Goal: Task Accomplishment & Management: Complete application form

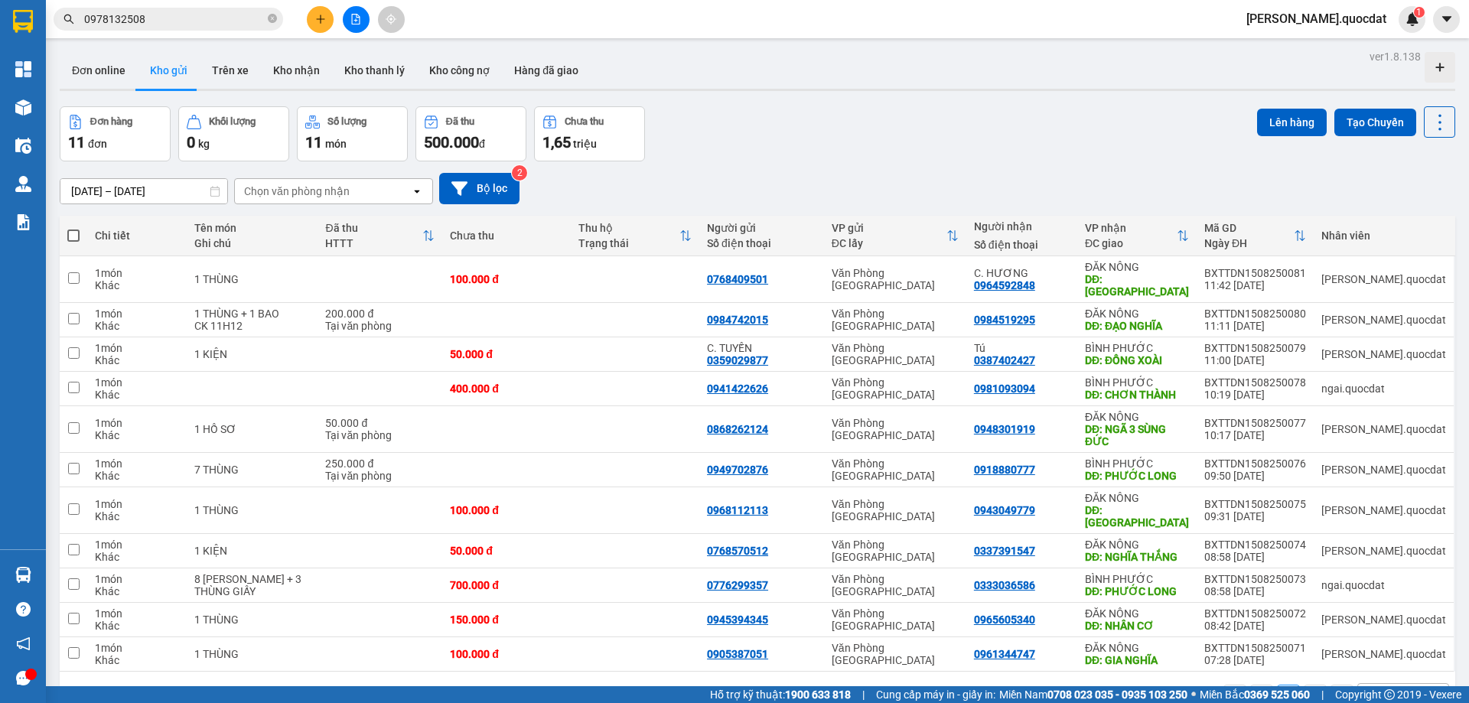
click at [314, 4] on div "Kết quả tìm kiếm ( 1 ) Bộ lọc Mã ĐH Trạng thái Món hàng Thu hộ Tổng cước Chưa c…" at bounding box center [734, 19] width 1469 height 38
click at [306, 26] on div at bounding box center [355, 19] width 115 height 27
click at [325, 21] on icon "plus" at bounding box center [320, 19] width 11 height 11
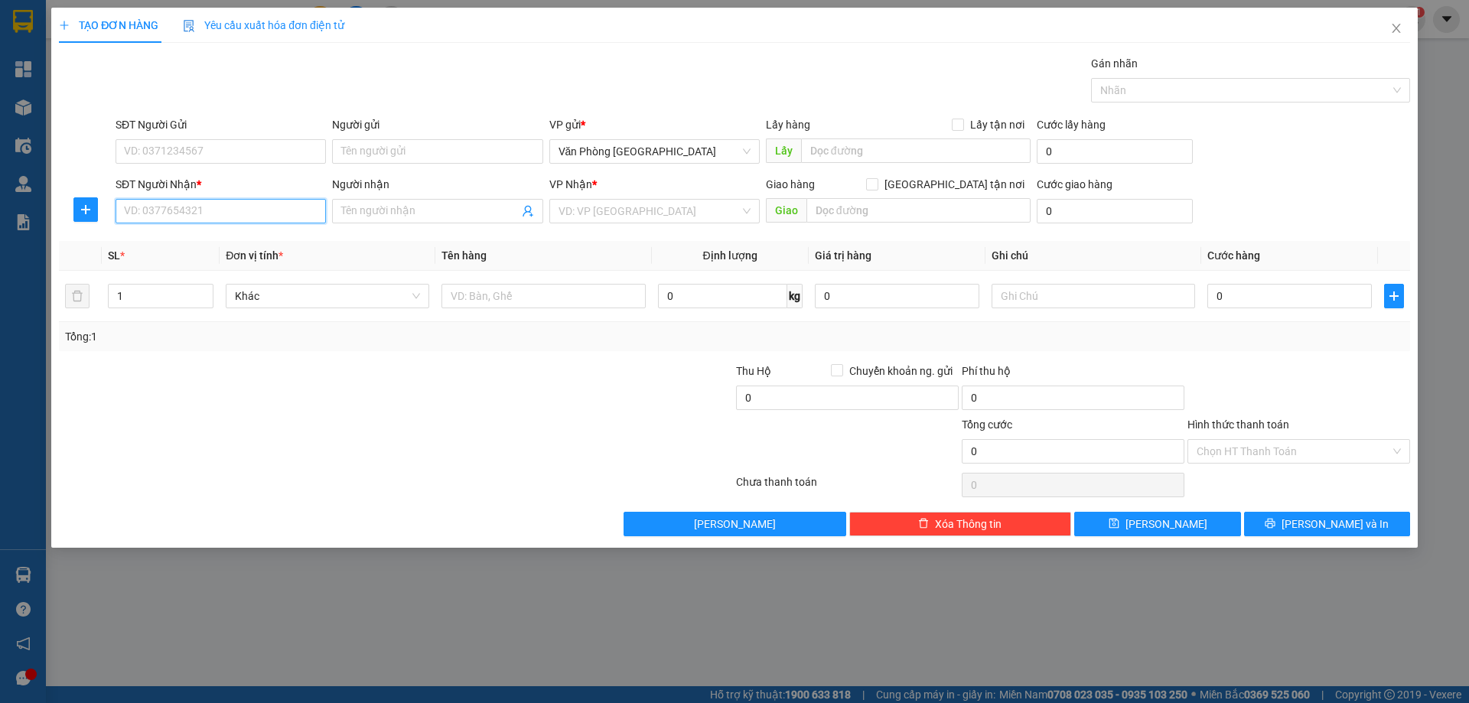
click at [237, 214] on input "SĐT Người Nhận *" at bounding box center [221, 211] width 210 height 24
type input "0913033075"
click at [387, 206] on input "Người nhận" at bounding box center [429, 211] width 177 height 17
click at [184, 142] on input "SĐT Người Gửi" at bounding box center [221, 151] width 210 height 24
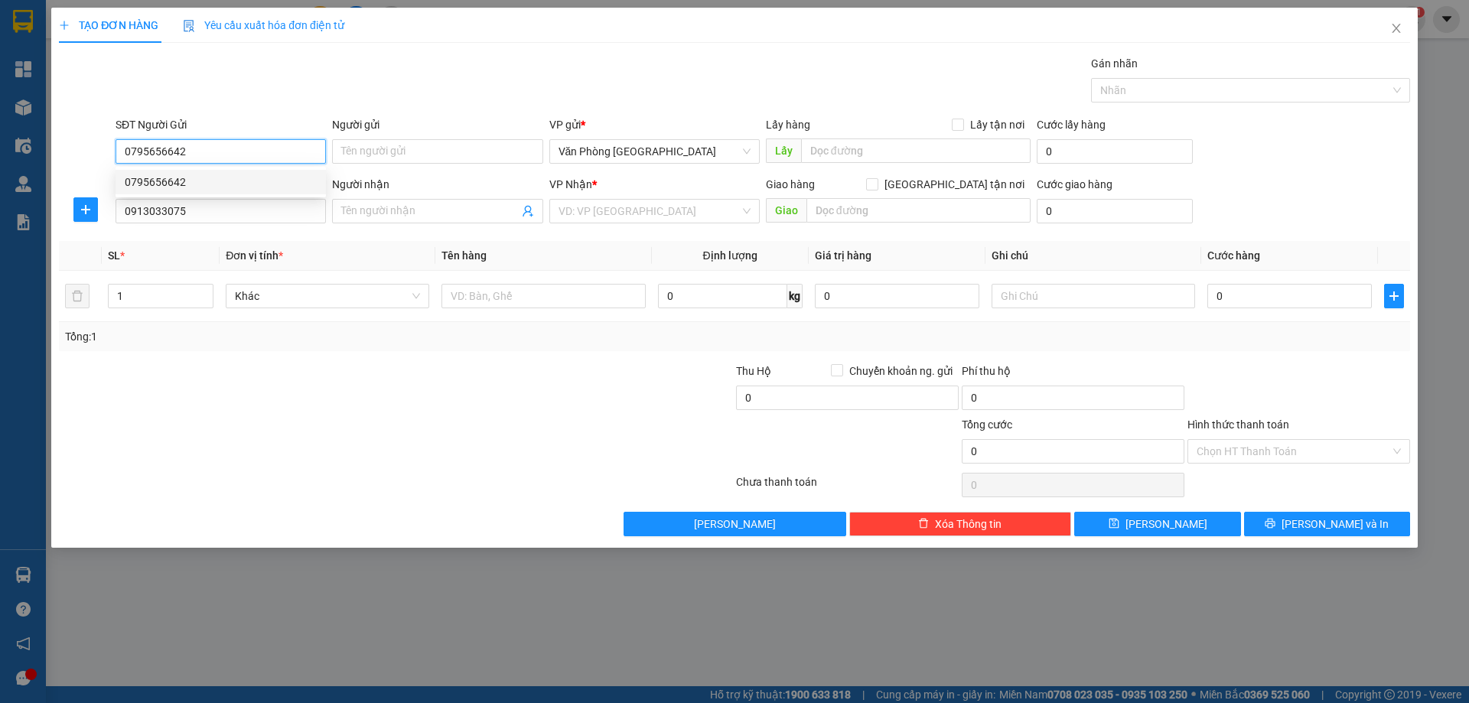
click at [158, 185] on div "0795656642" at bounding box center [221, 182] width 192 height 17
type input "0795656642"
click at [691, 202] on input "search" at bounding box center [649, 211] width 181 height 23
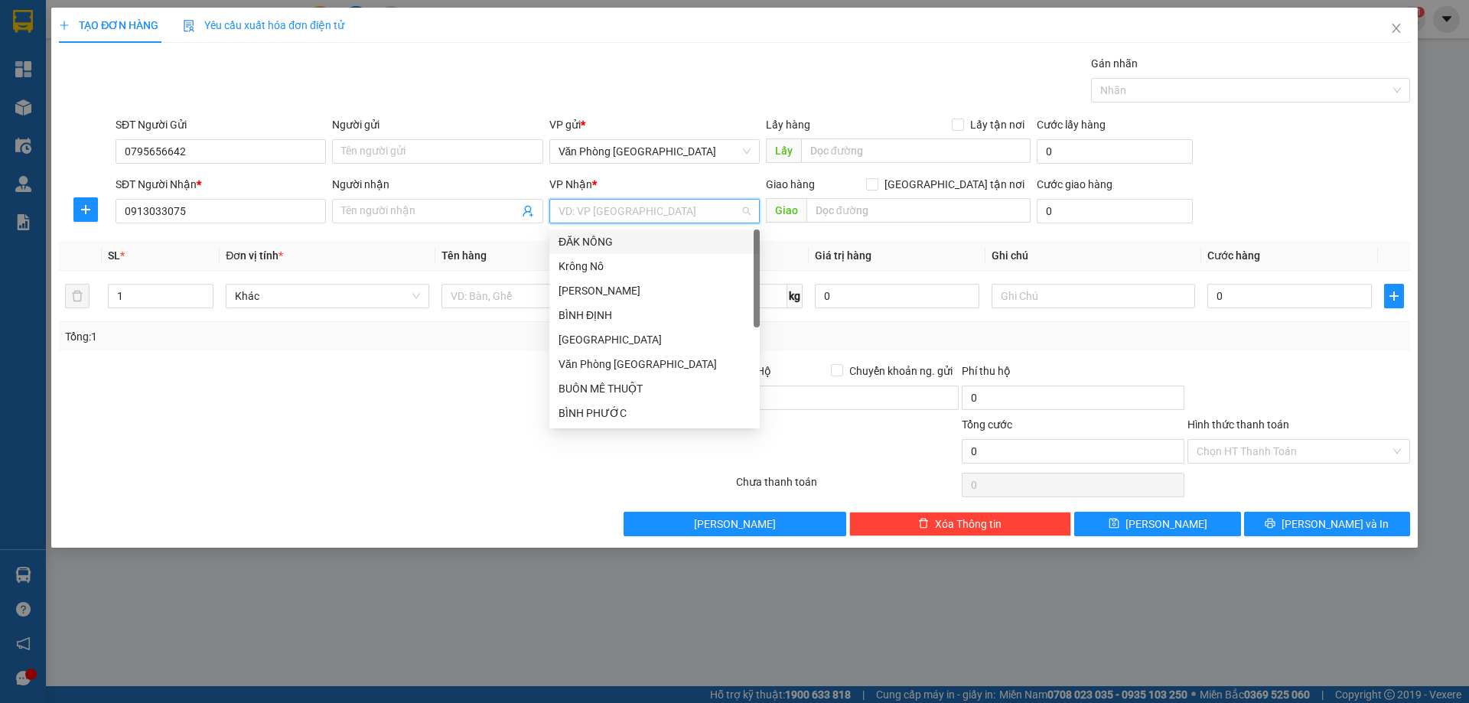
click at [621, 247] on div "ĐĂK NÔNG" at bounding box center [655, 241] width 192 height 17
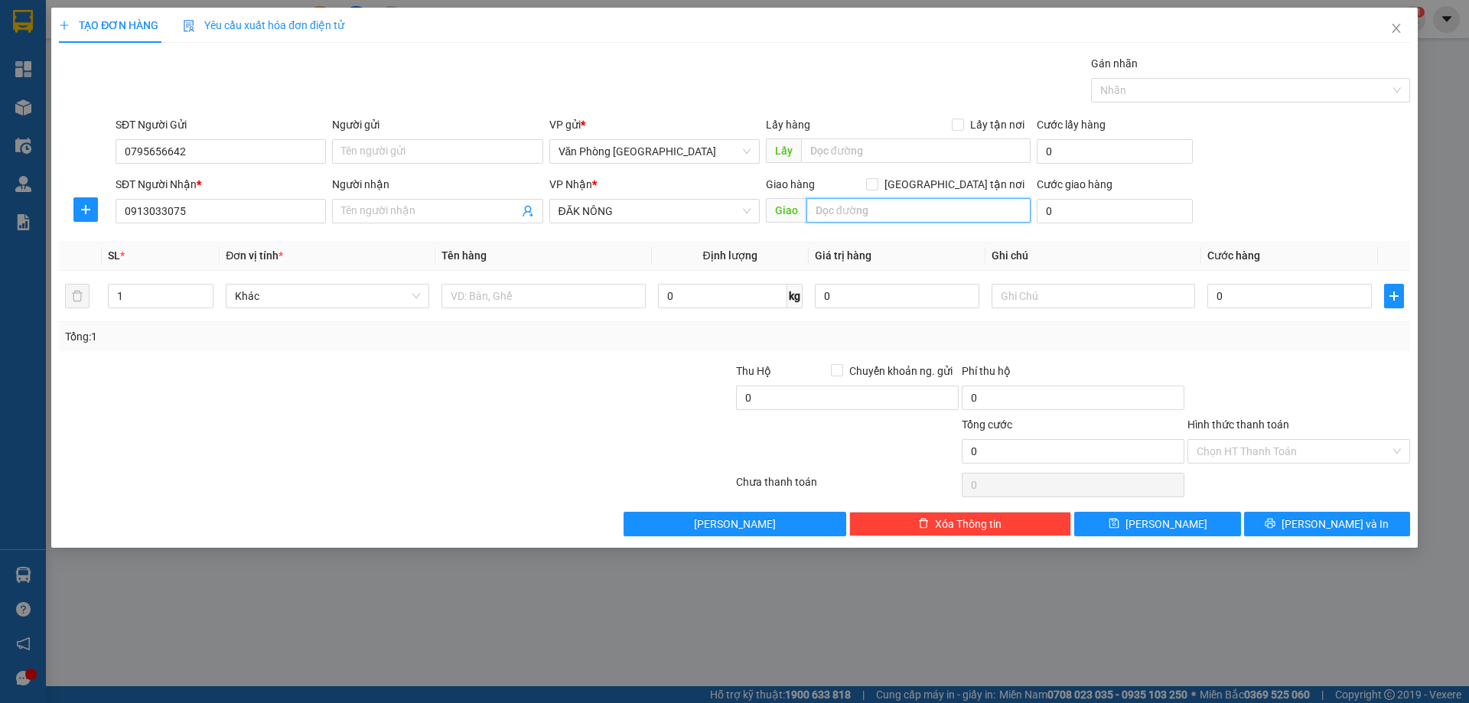
click at [848, 214] on input "text" at bounding box center [919, 210] width 224 height 24
type input "n"
type input "NHÂN CƠ"
click at [484, 287] on input "text" at bounding box center [544, 296] width 204 height 24
type input "1"
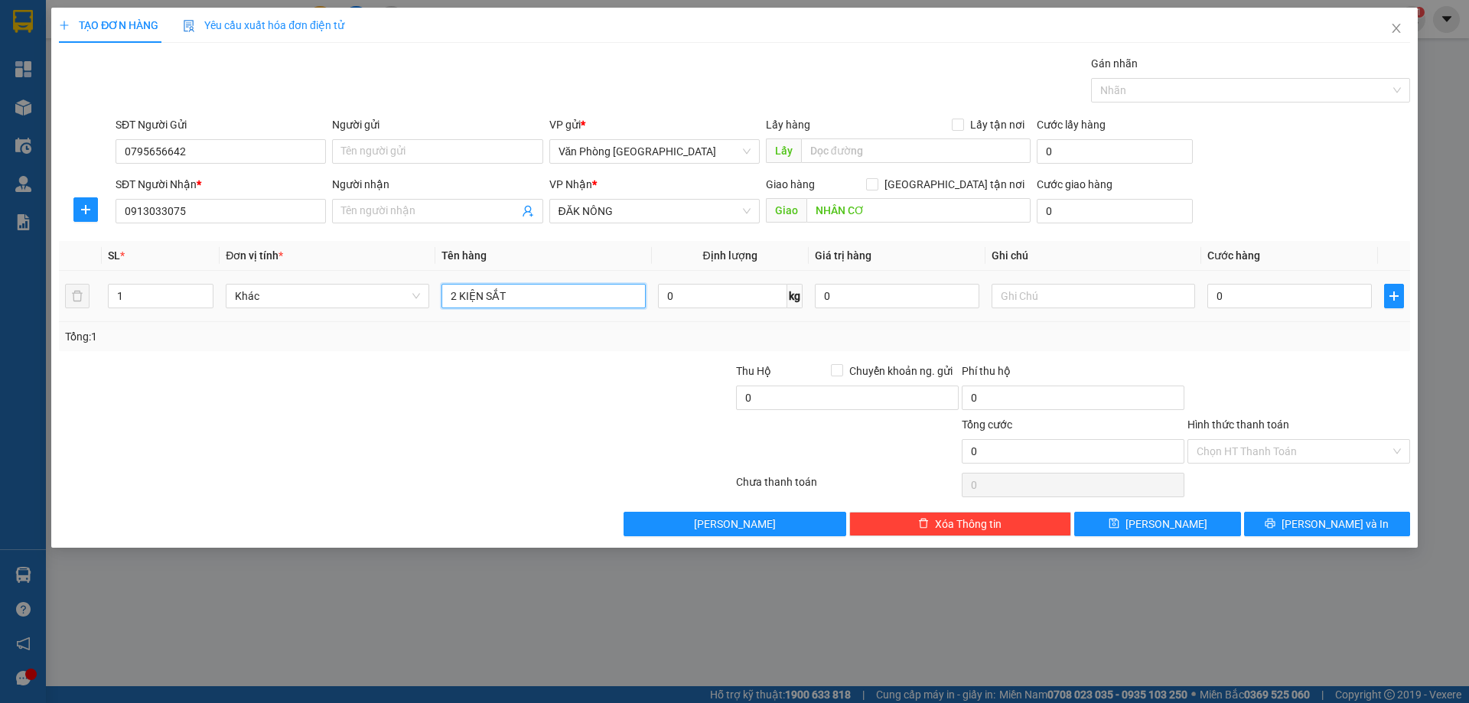
type input "2 KIỆN SẮT"
type input "6"
type input "60"
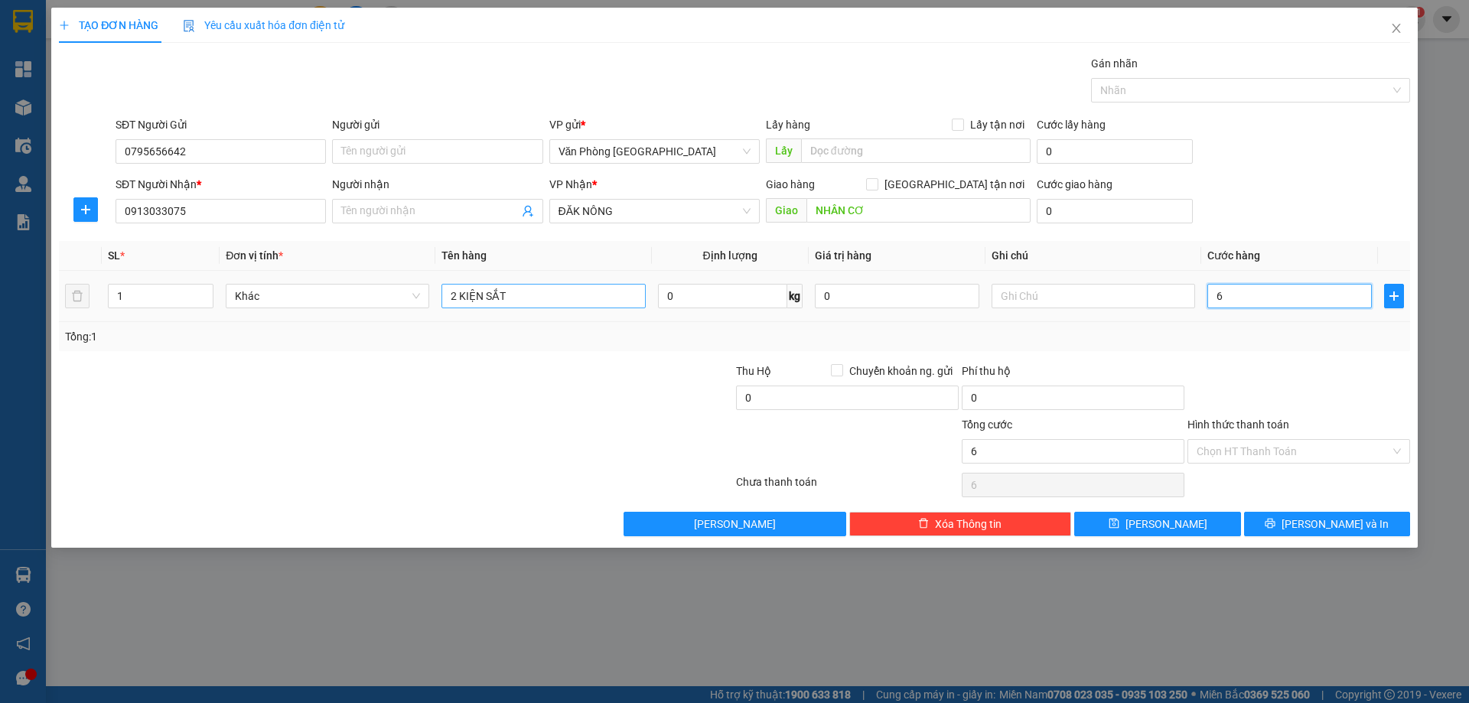
type input "60"
type input "600"
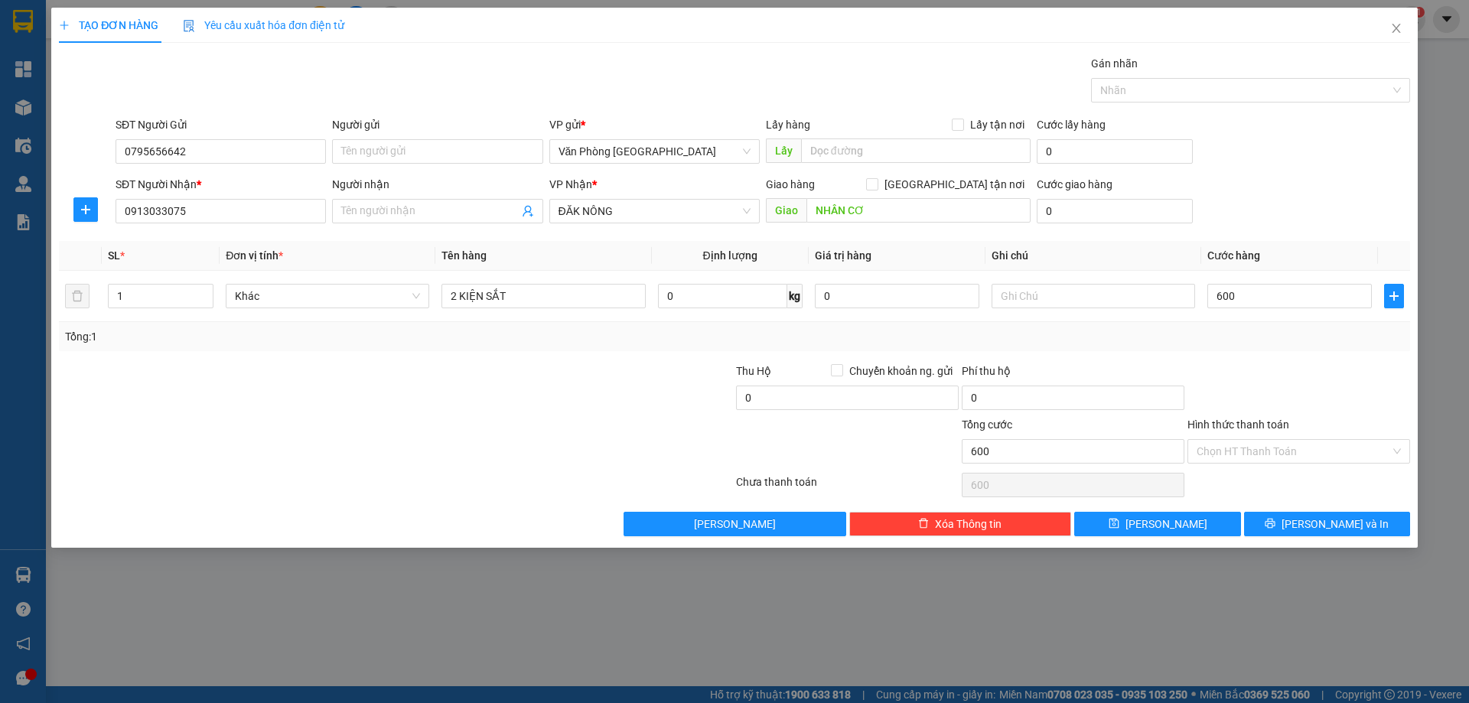
type input "600.000"
click at [1274, 350] on div "Tổng: 1" at bounding box center [734, 336] width 1351 height 29
click at [1312, 521] on button "[PERSON_NAME] và In" at bounding box center [1327, 524] width 166 height 24
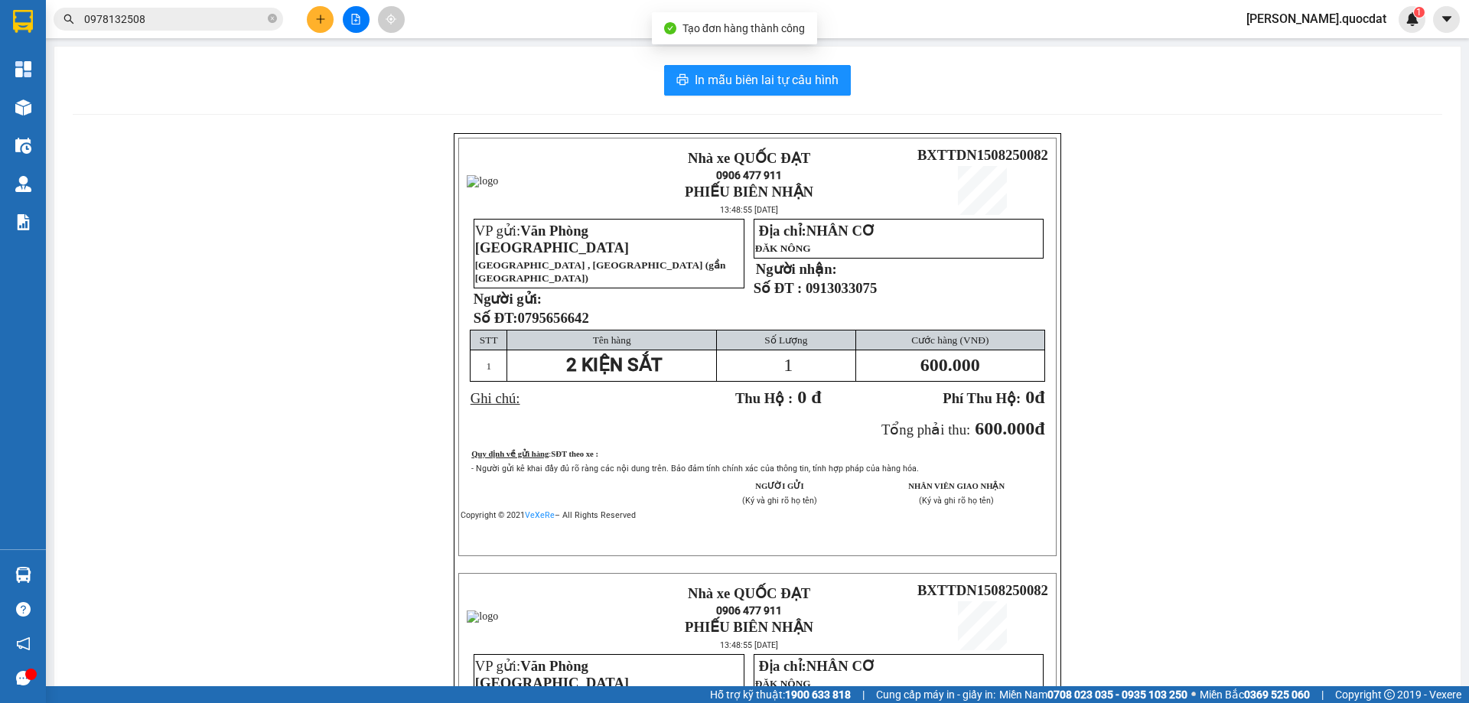
click at [817, 54] on div "In mẫu biên lai tự cấu hình Nhà xe QUỐC ĐẠT 0906 477 911 PHIẾU BIÊN NHẬN 13:48:…" at bounding box center [757, 541] width 1407 height 988
click at [800, 62] on div "In mẫu biên lai tự cấu hình Nhà xe QUỐC ĐẠT 0906 477 911 PHIẾU BIÊN NHẬN 13:48:…" at bounding box center [757, 541] width 1407 height 988
click at [785, 73] on span "In mẫu biên lai tự cấu hình" at bounding box center [767, 79] width 144 height 19
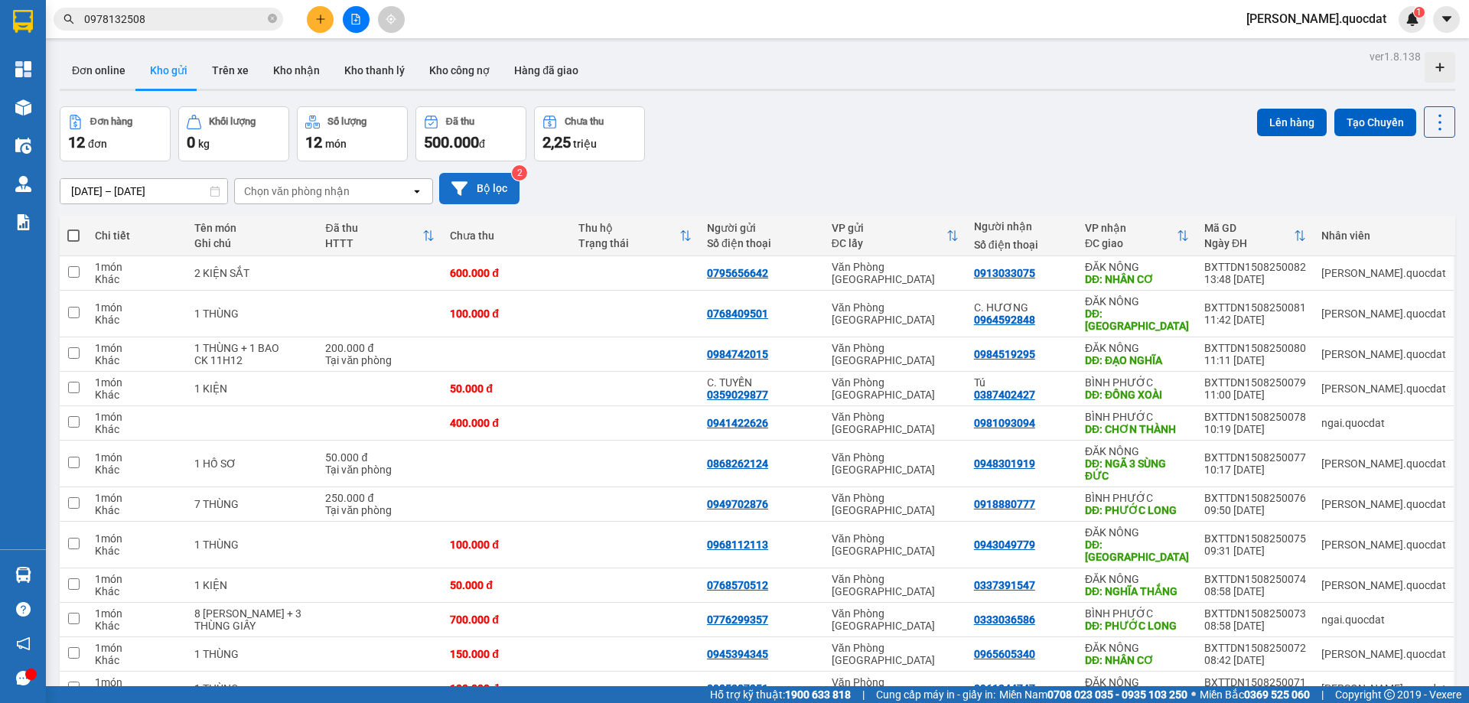
click at [509, 181] on button "Bộ lọc" at bounding box center [479, 188] width 80 height 31
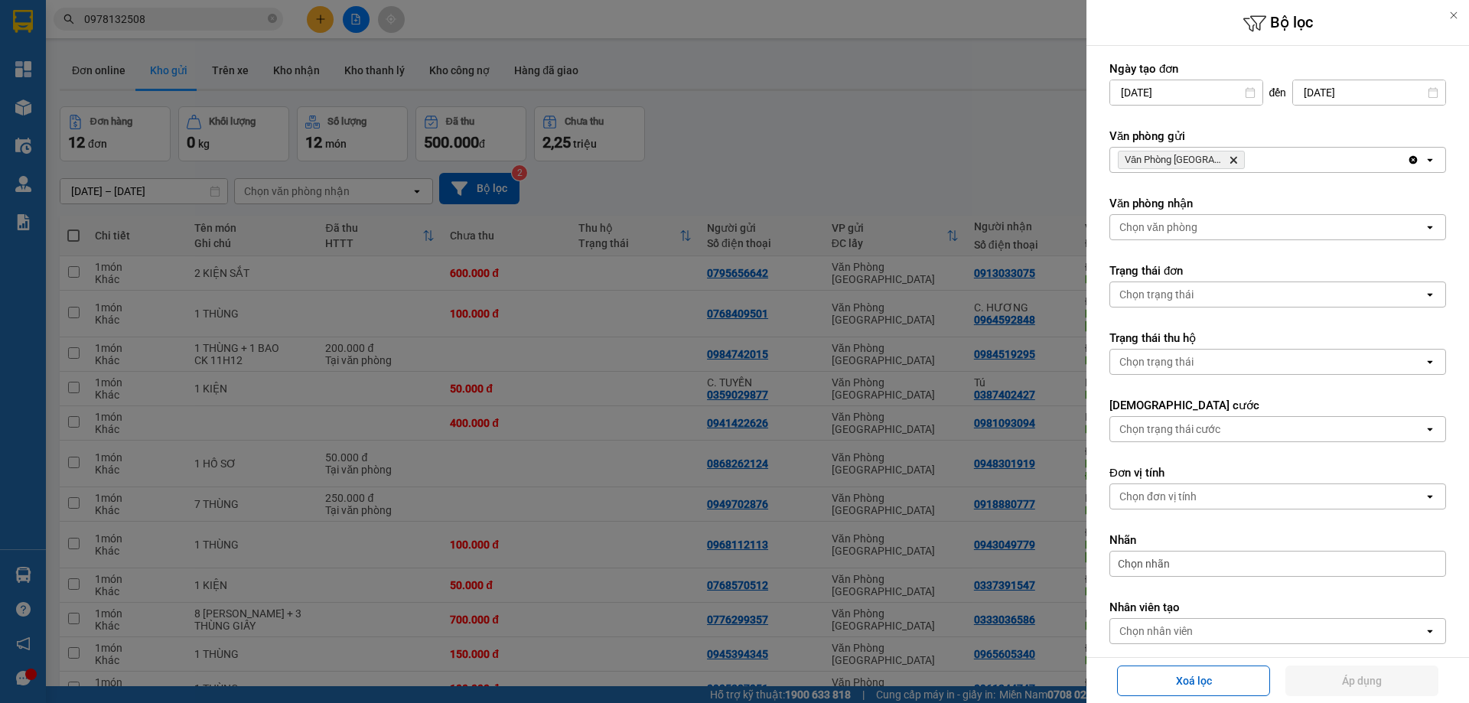
click at [1454, 19] on icon at bounding box center [1454, 15] width 11 height 11
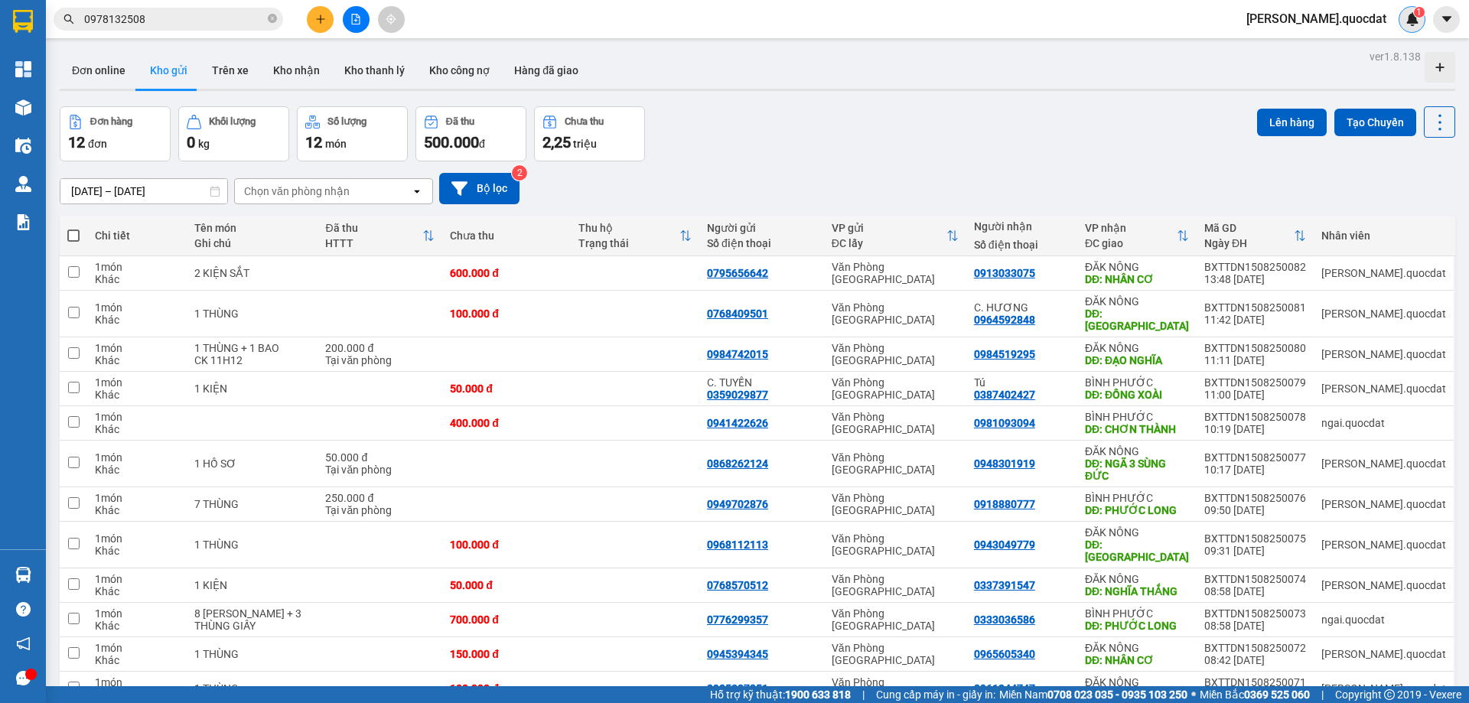
click at [1410, 19] on img at bounding box center [1413, 19] width 14 height 14
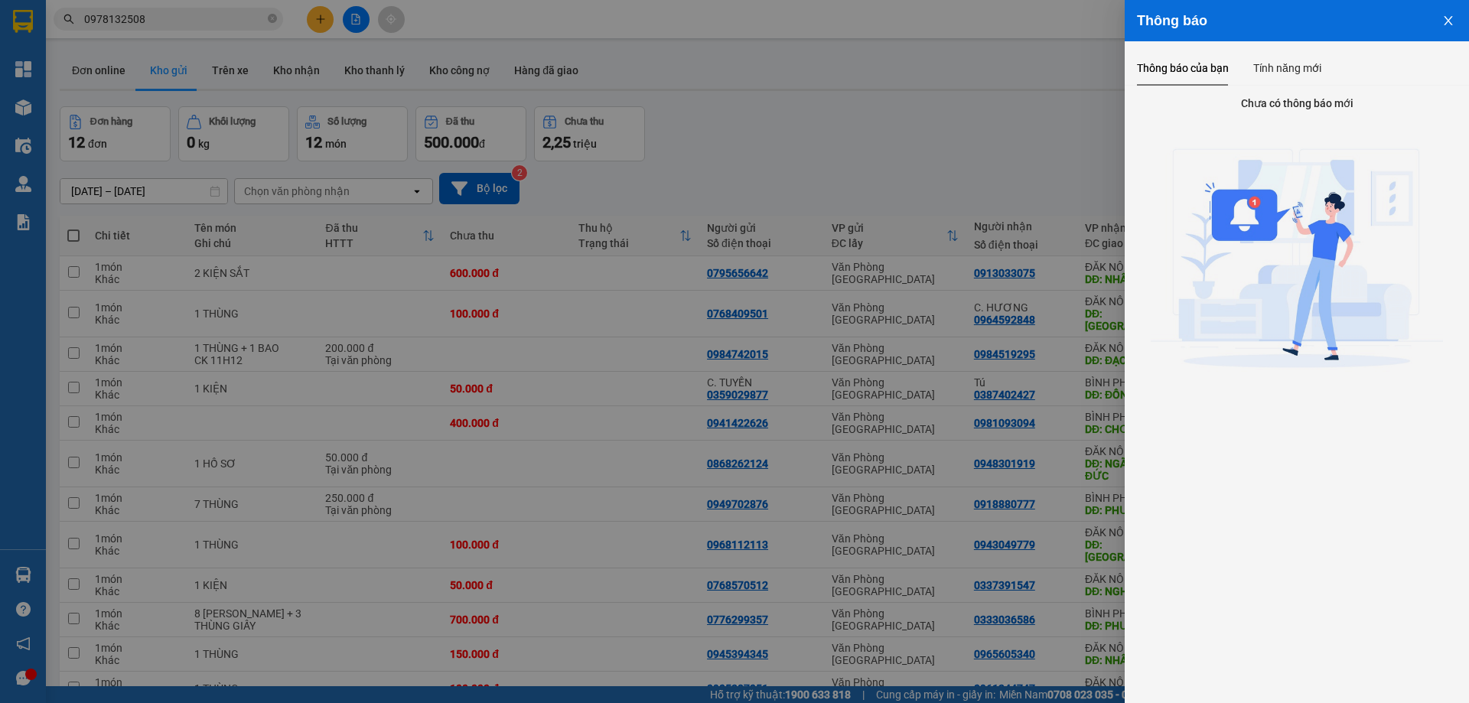
drag, startPoint x: 1435, startPoint y: 21, endPoint x: 1447, endPoint y: 21, distance: 12.2
click at [1439, 21] on button "Close" at bounding box center [1448, 19] width 41 height 39
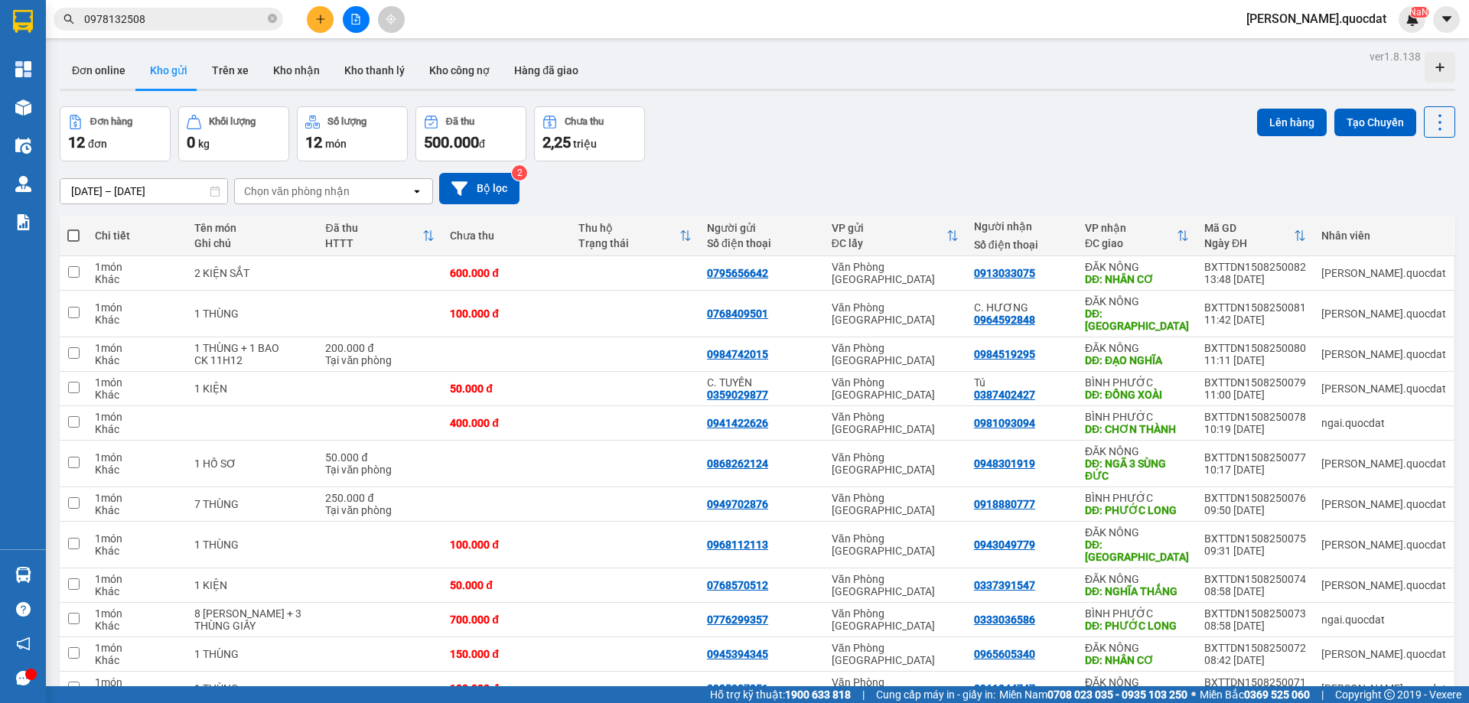
click at [1449, 21] on body "Kết quả tìm kiếm ( 1 ) Bộ lọc Mã ĐH Trạng thái Món hàng Thu hộ Tổng cước Chưa c…" at bounding box center [734, 351] width 1469 height 703
click at [1449, 20] on icon "caret-down" at bounding box center [1446, 18] width 9 height 5
click at [1135, 47] on div "ver 1.8.138 Đơn online Kho gửi Trên xe Kho nhận Kho thanh lý Kho công nợ Hàng đ…" at bounding box center [758, 404] width 1408 height 716
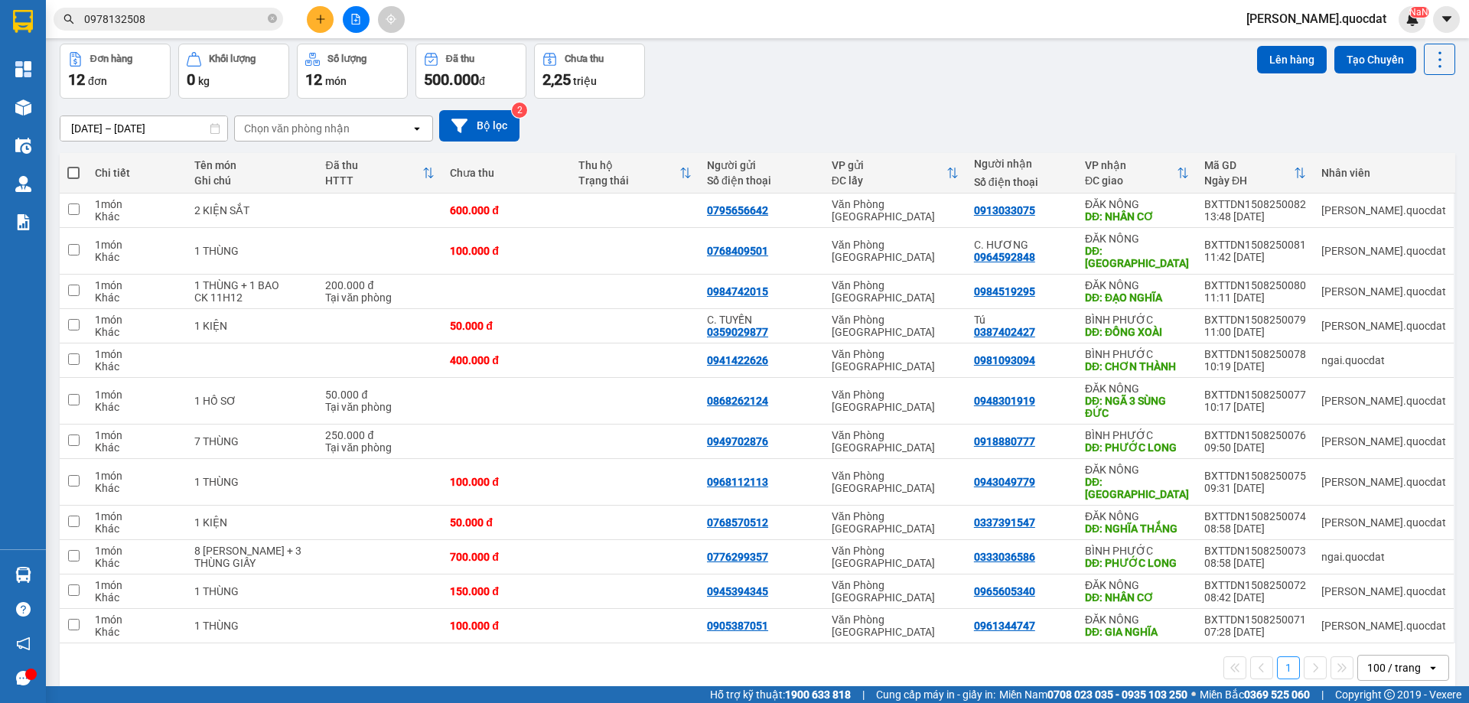
scroll to position [70, 0]
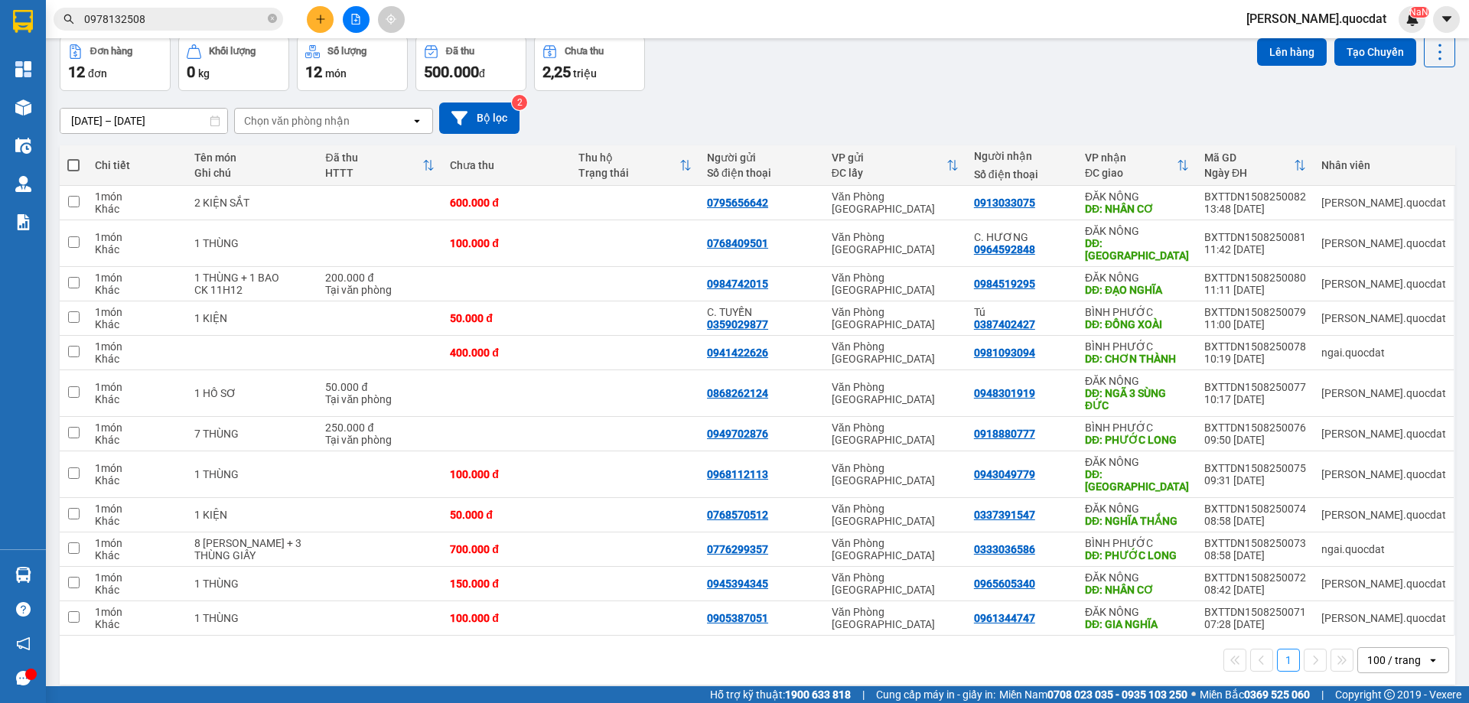
click at [922, 111] on div "[DATE] – [DATE] Press the down arrow key to interact with the calendar and sele…" at bounding box center [758, 118] width 1396 height 31
click at [1077, 267] on td "0984519295" at bounding box center [1021, 284] width 111 height 34
checkbox input "true"
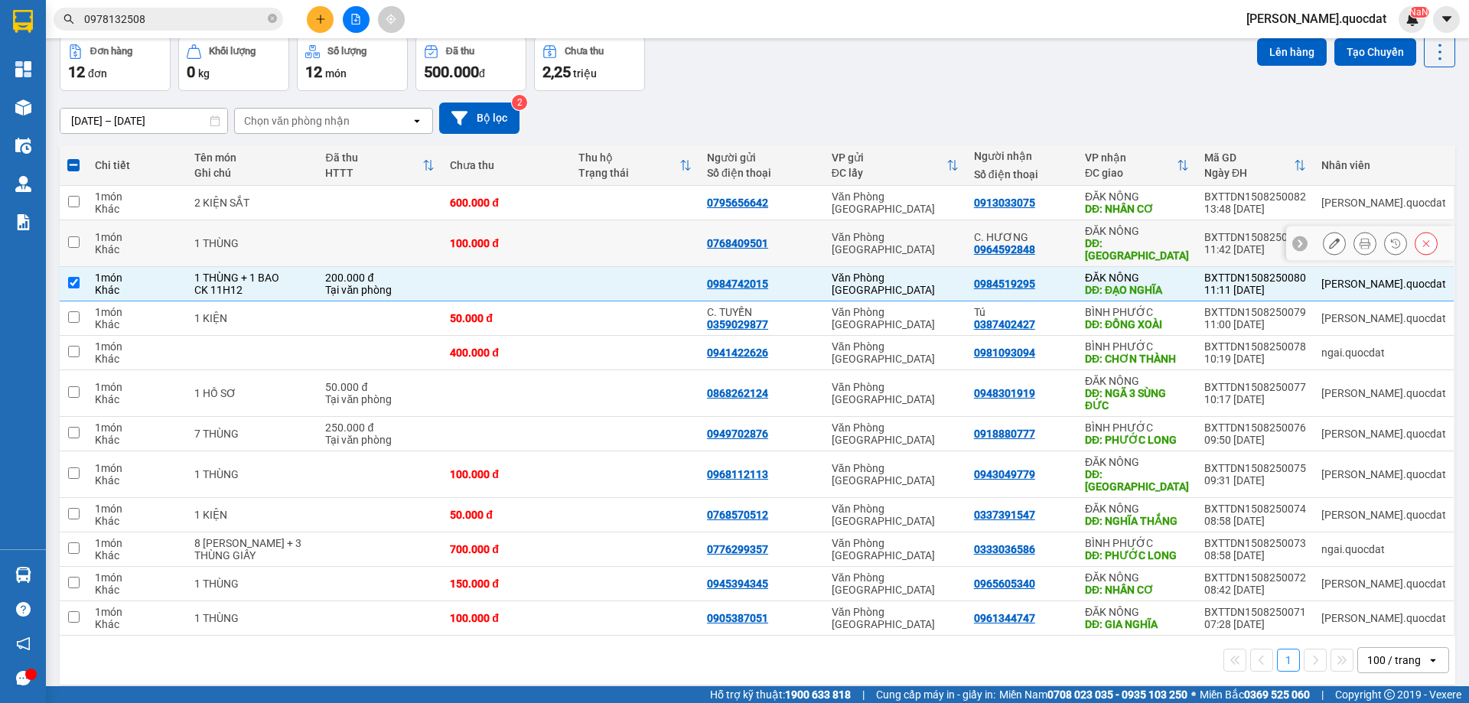
click at [1070, 231] on div "C. HƯƠNG" at bounding box center [1022, 237] width 96 height 12
checkbox input "true"
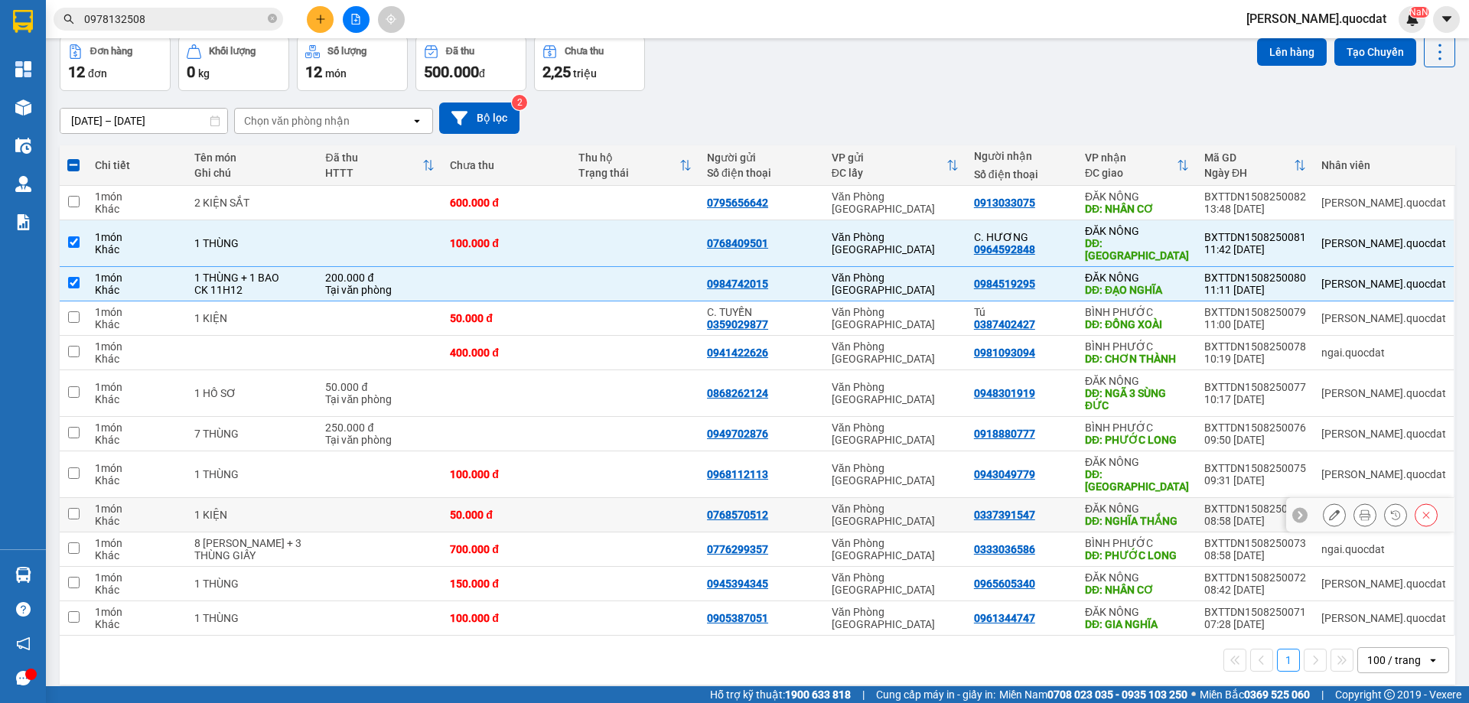
click at [1130, 498] on td "ĐĂK NÔNG DĐ: NGHĨA THẮNG" at bounding box center [1136, 515] width 119 height 34
checkbox input "true"
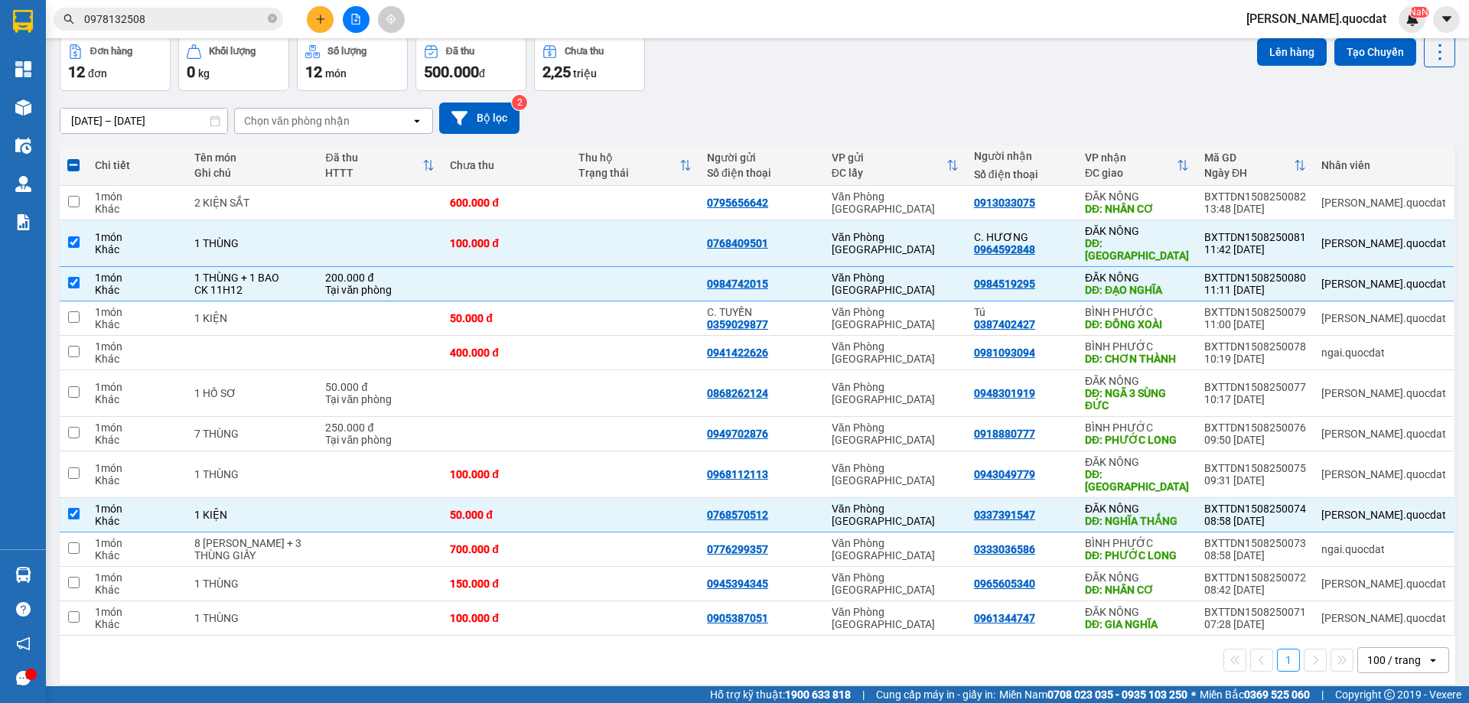
click at [312, 21] on button at bounding box center [320, 19] width 27 height 27
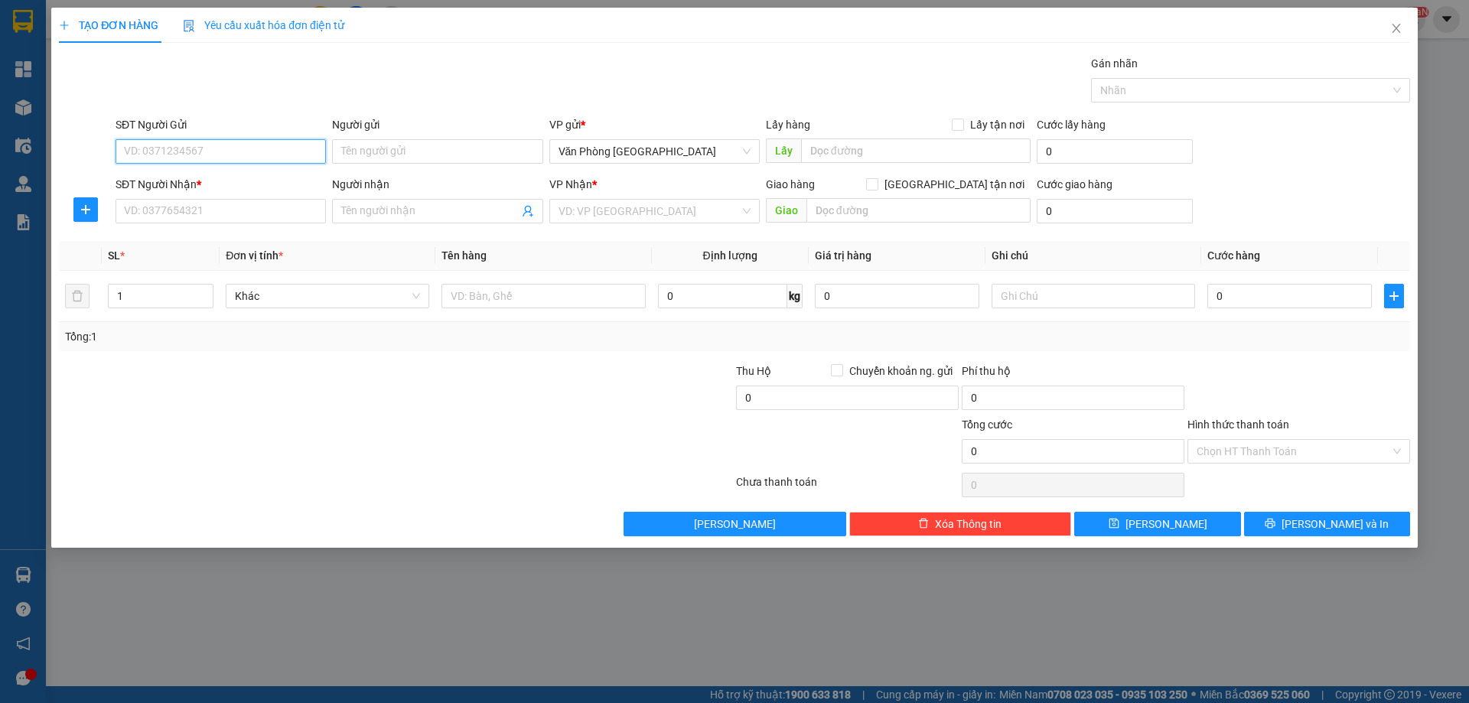
click at [254, 151] on input "SĐT Người Gửi" at bounding box center [221, 151] width 210 height 24
type input "0935401350"
click at [253, 197] on div "SĐT Người Nhận *" at bounding box center [221, 187] width 210 height 23
click at [243, 217] on input "SĐT Người Nhận *" at bounding box center [221, 211] width 210 height 24
type input "0825855979"
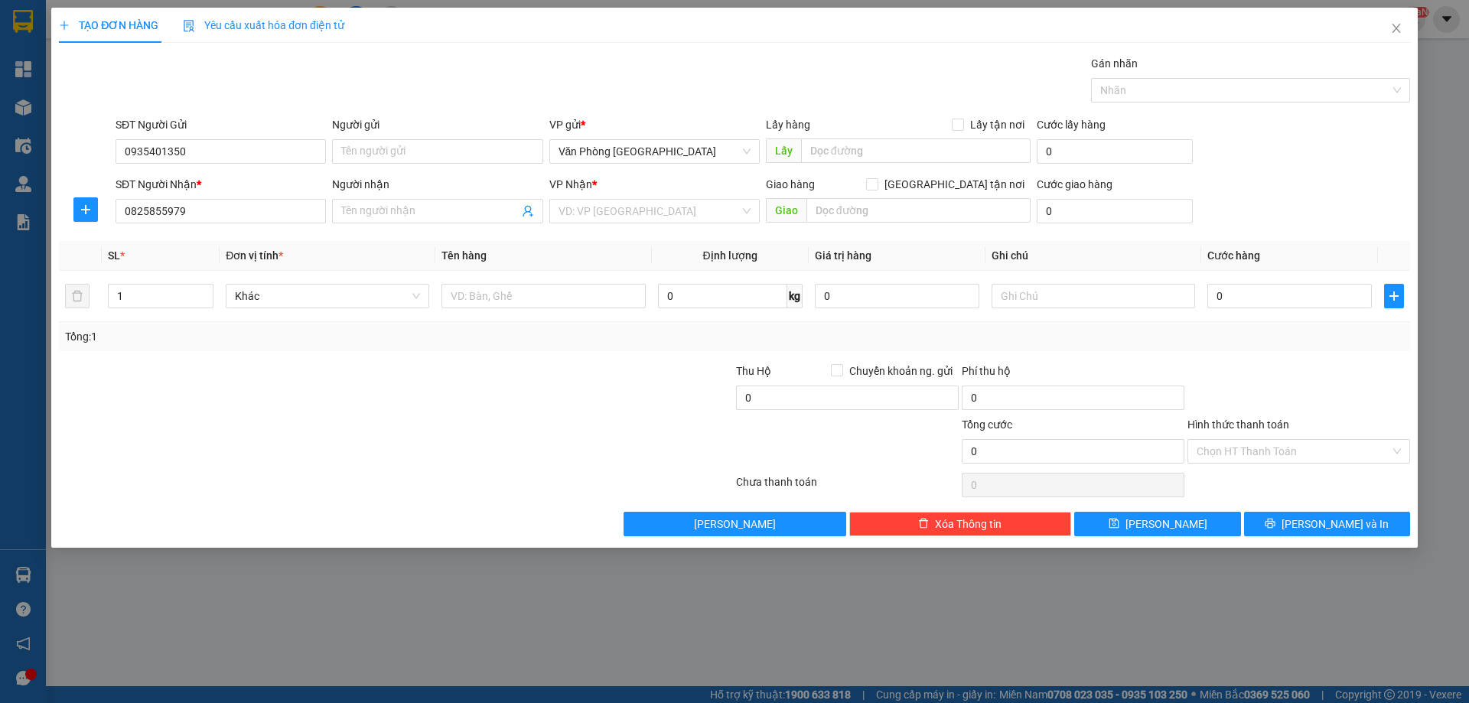
click at [656, 233] on div "Transit Pickup Surcharge Ids Transit Deliver Surcharge Ids Transit Deliver Surc…" at bounding box center [734, 295] width 1351 height 481
click at [656, 220] on input "search" at bounding box center [649, 211] width 181 height 23
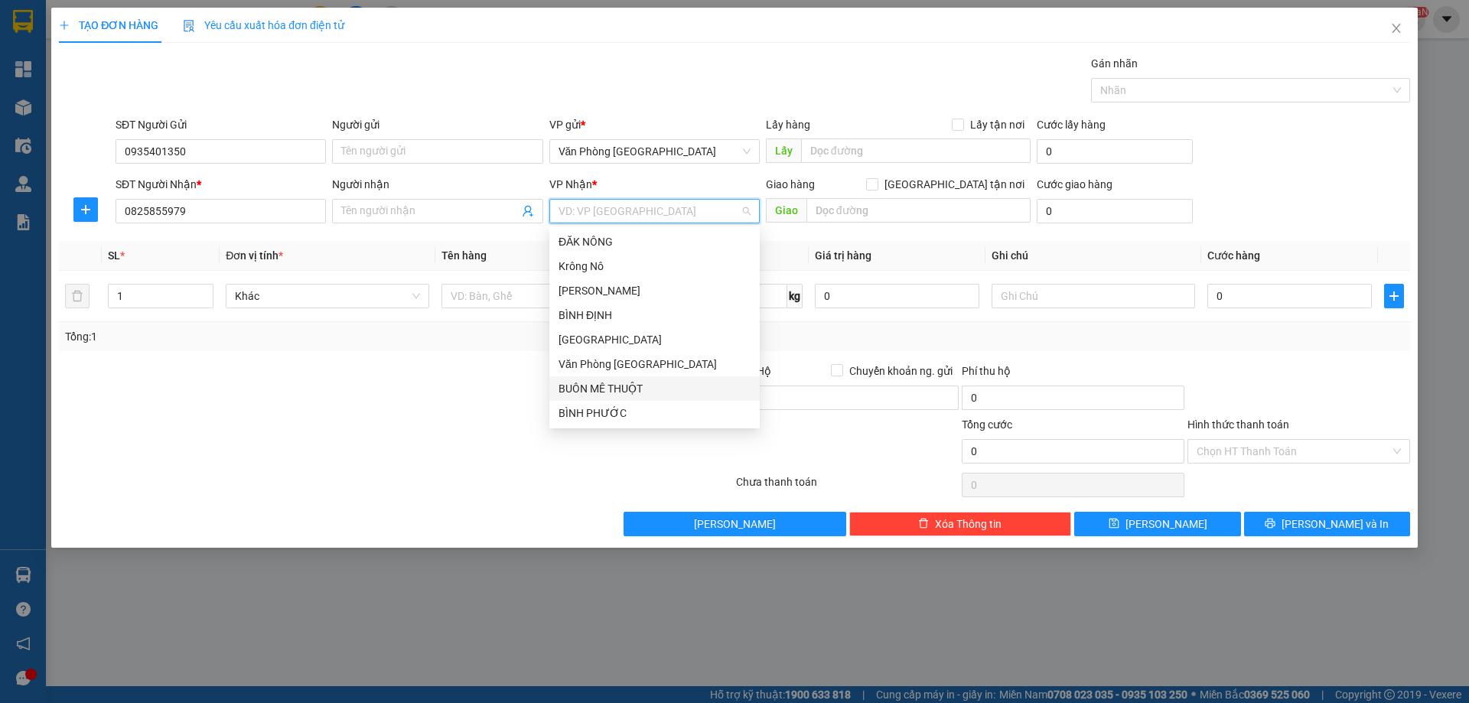
click at [616, 397] on div "BUÔN MÊ THUỘT" at bounding box center [654, 388] width 210 height 24
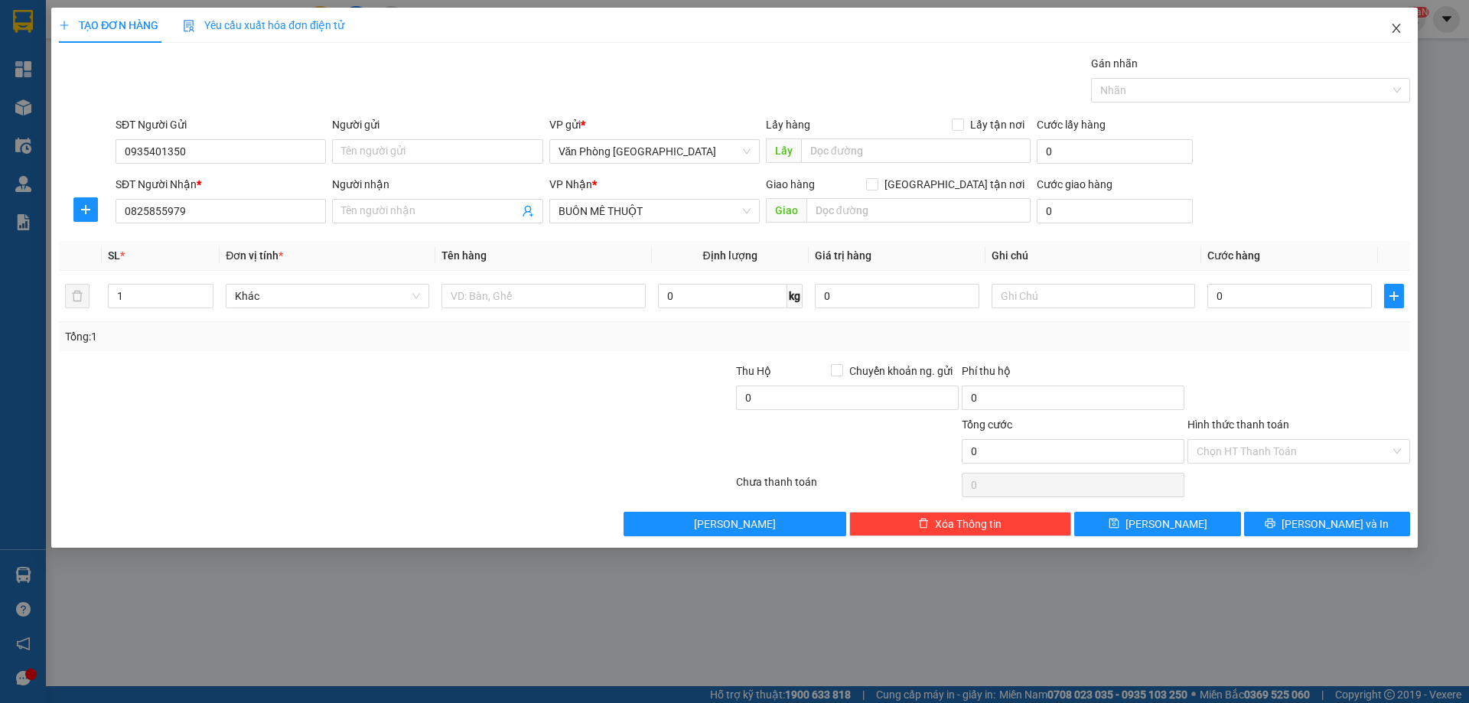
click at [1406, 26] on span "Close" at bounding box center [1396, 29] width 43 height 43
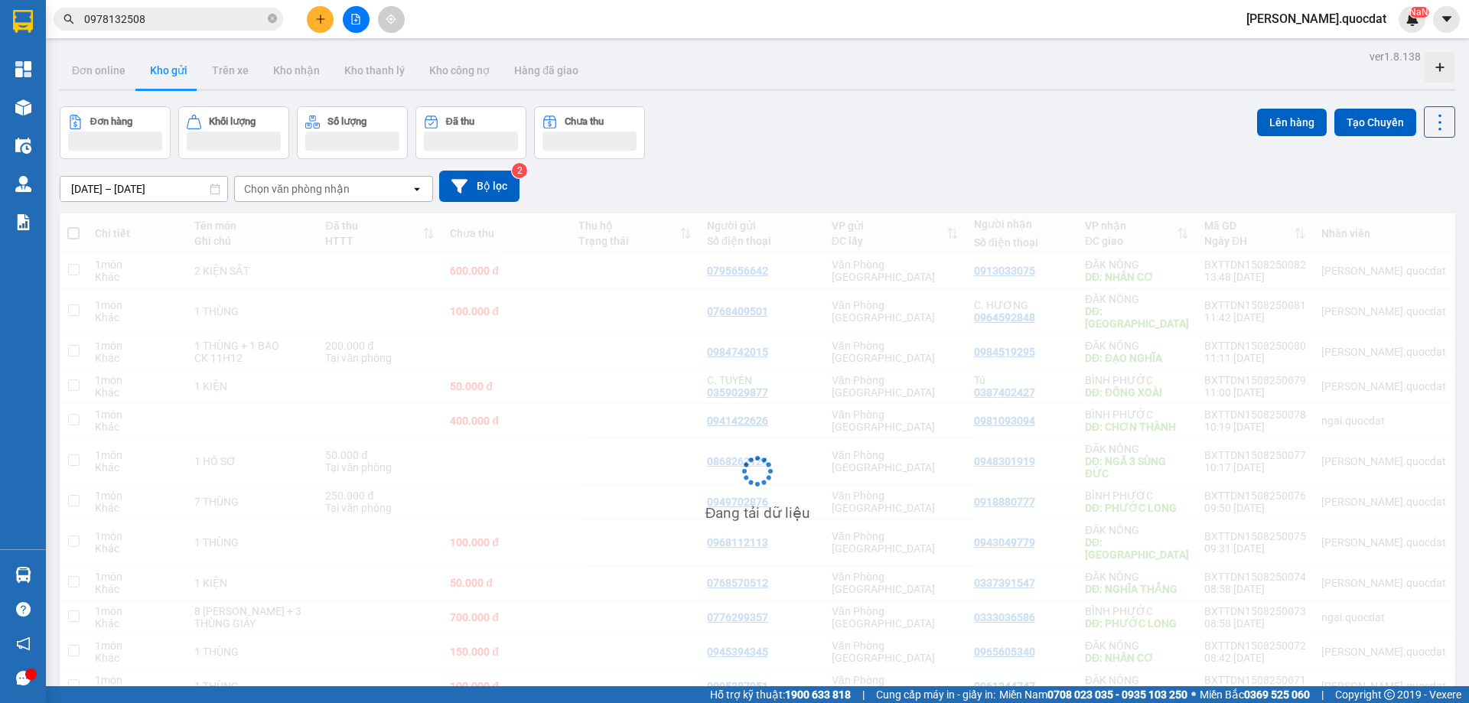
click at [320, 31] on button at bounding box center [320, 19] width 27 height 27
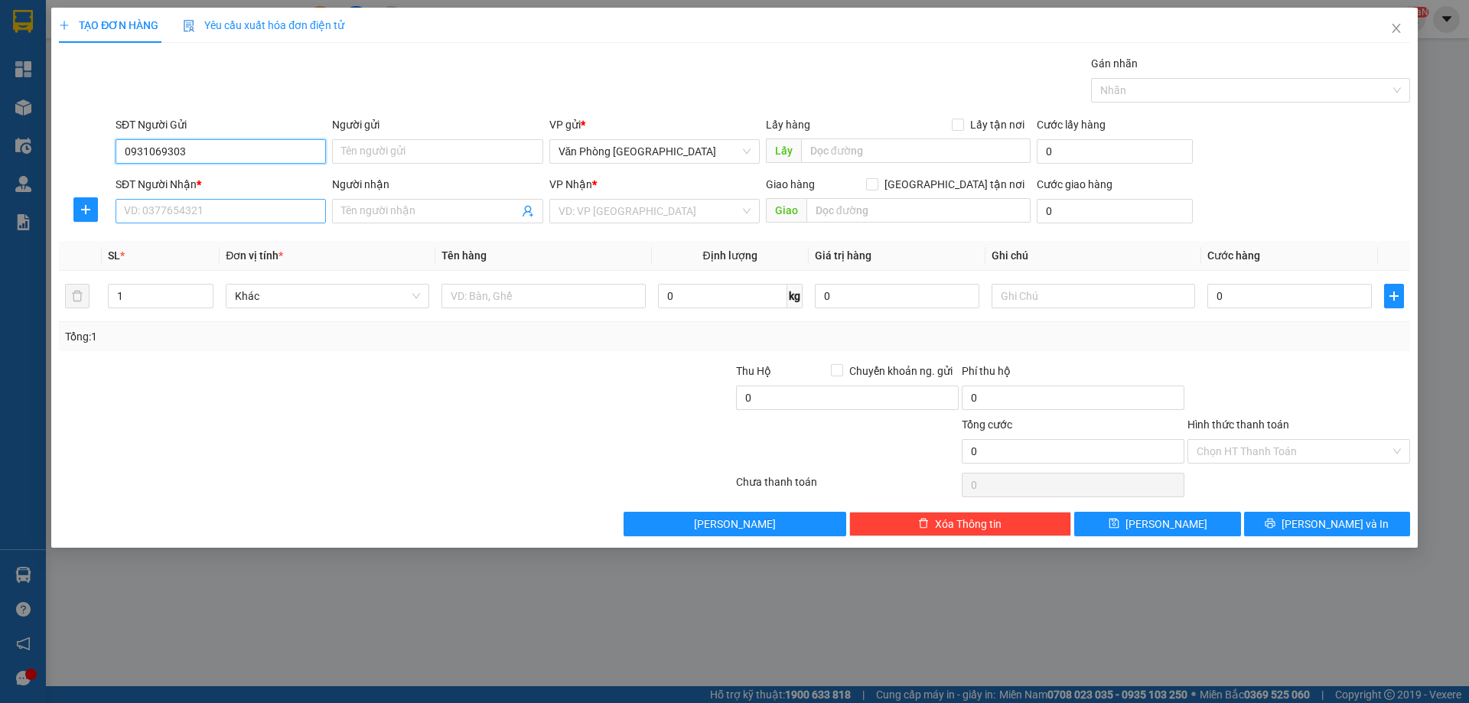
type input "0931069303"
click at [165, 210] on input "SĐT Người Nhận *" at bounding box center [221, 211] width 210 height 24
type input "0394412855"
click at [641, 217] on input "search" at bounding box center [649, 211] width 181 height 23
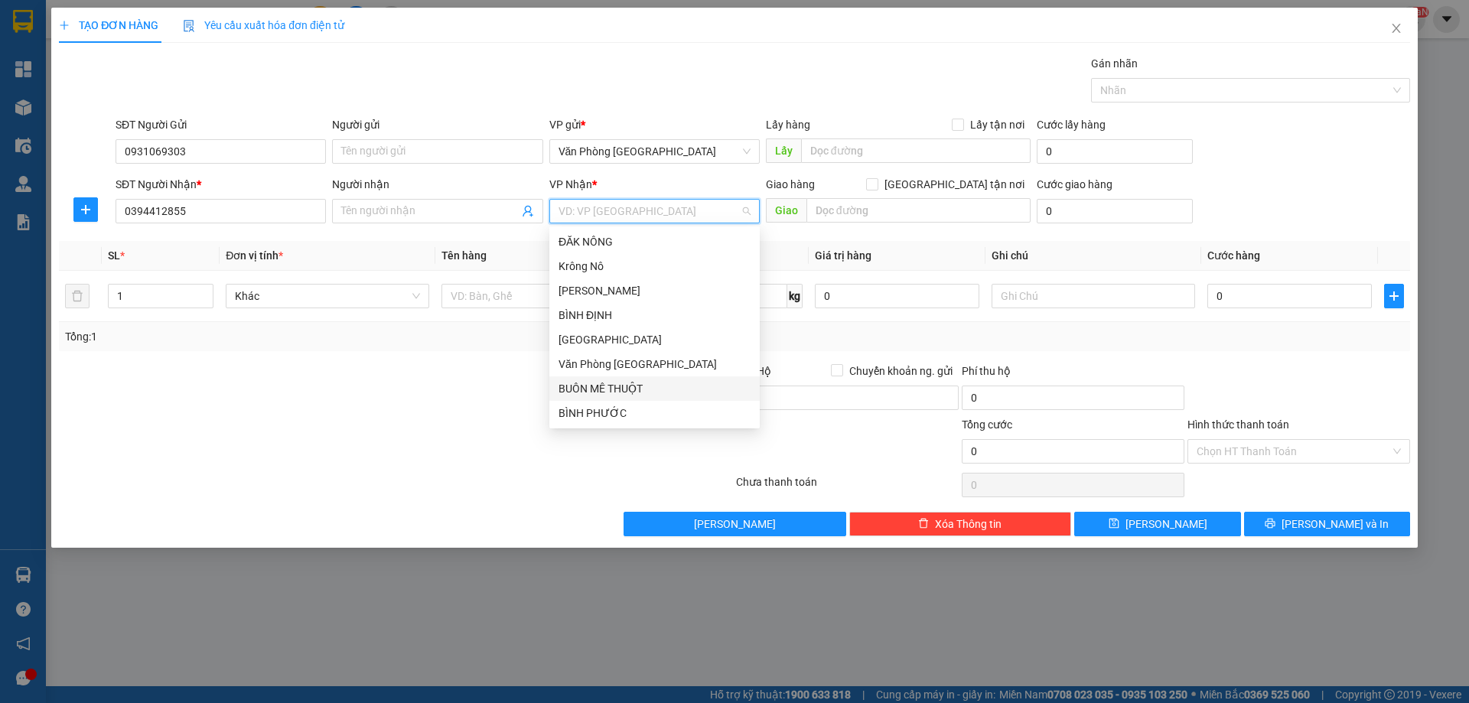
drag, startPoint x: 449, startPoint y: 341, endPoint x: 448, endPoint y: 296, distance: 44.4
click at [448, 334] on div "Tổng: 1" at bounding box center [316, 336] width 502 height 17
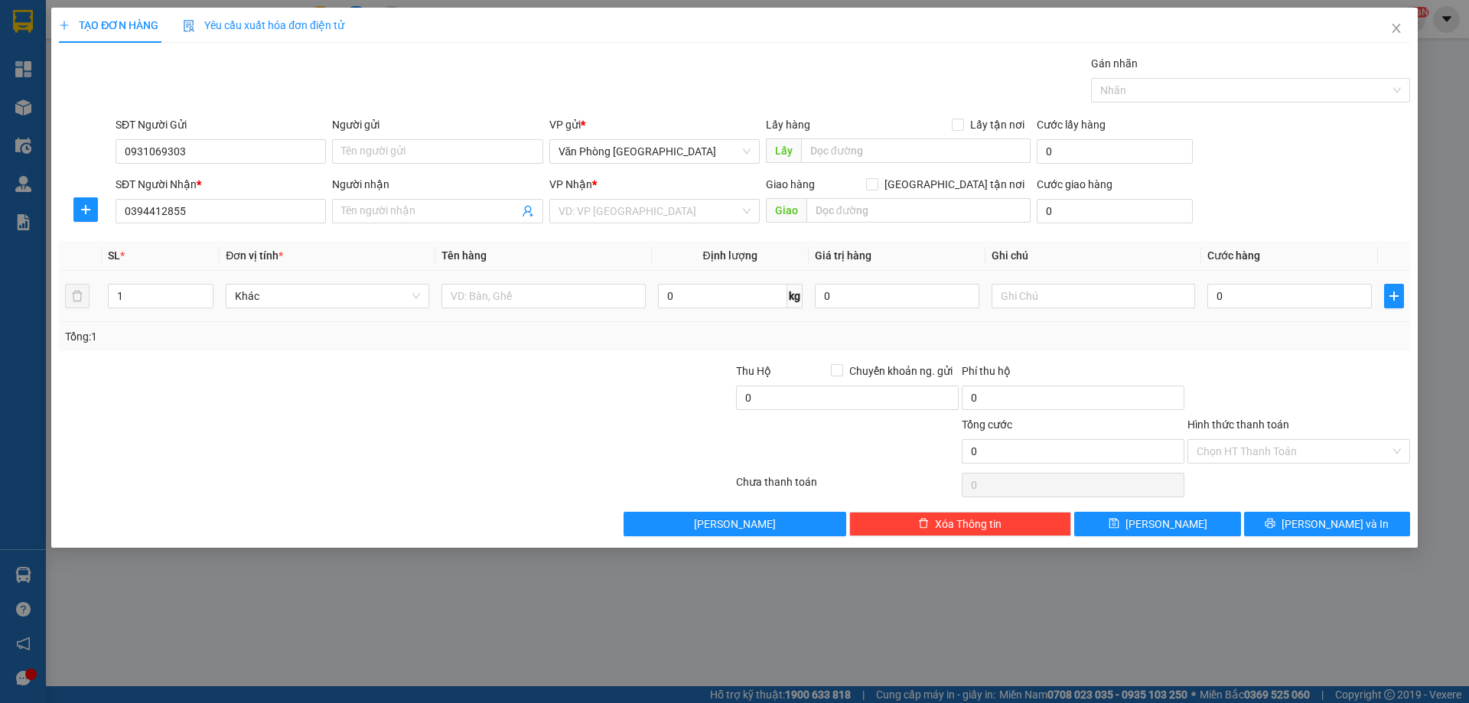
click at [460, 269] on th "Tên hàng" at bounding box center [543, 256] width 216 height 30
click at [452, 286] on input "text" at bounding box center [544, 296] width 204 height 24
type input "2 CAN + 1 THÙNG"
click at [1270, 303] on input "0" at bounding box center [1290, 296] width 165 height 24
click at [484, 215] on input "Người nhận" at bounding box center [429, 211] width 177 height 17
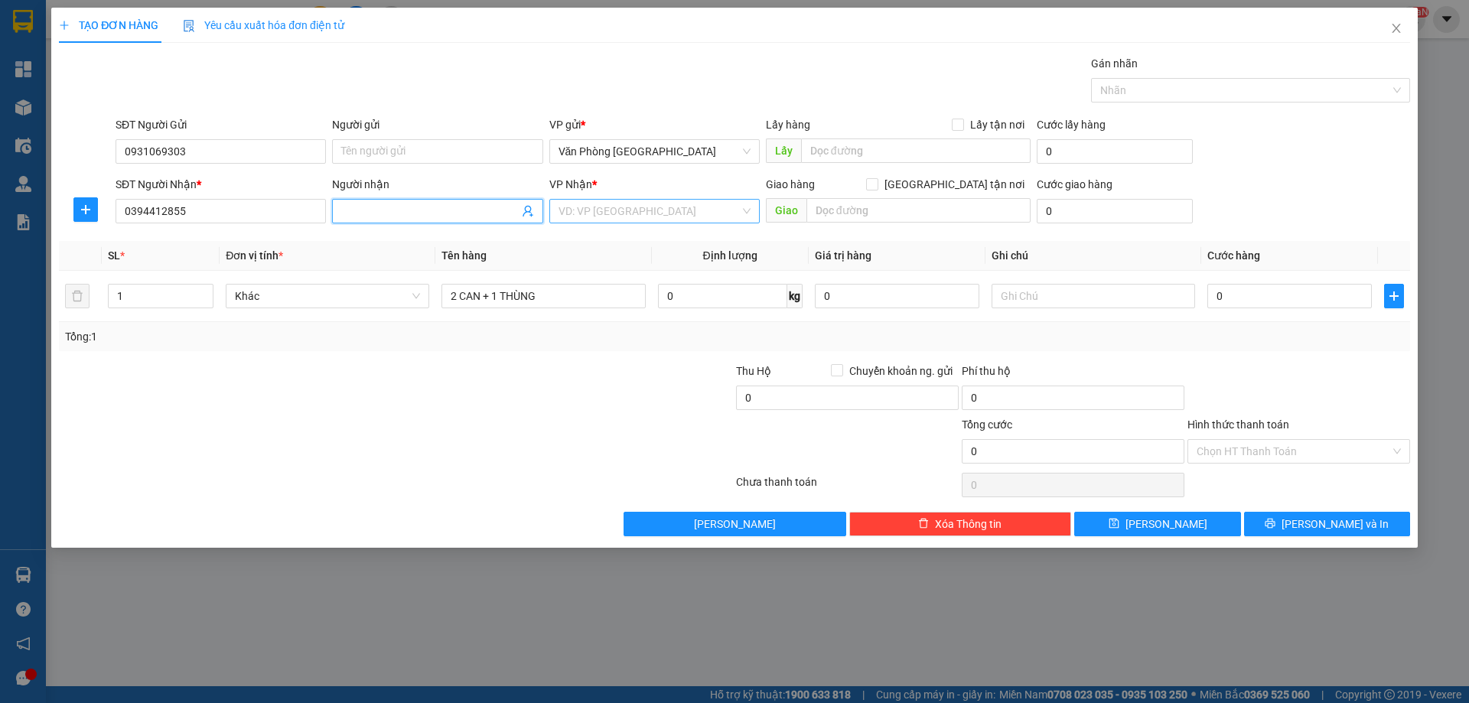
click at [728, 217] on input "search" at bounding box center [649, 211] width 181 height 23
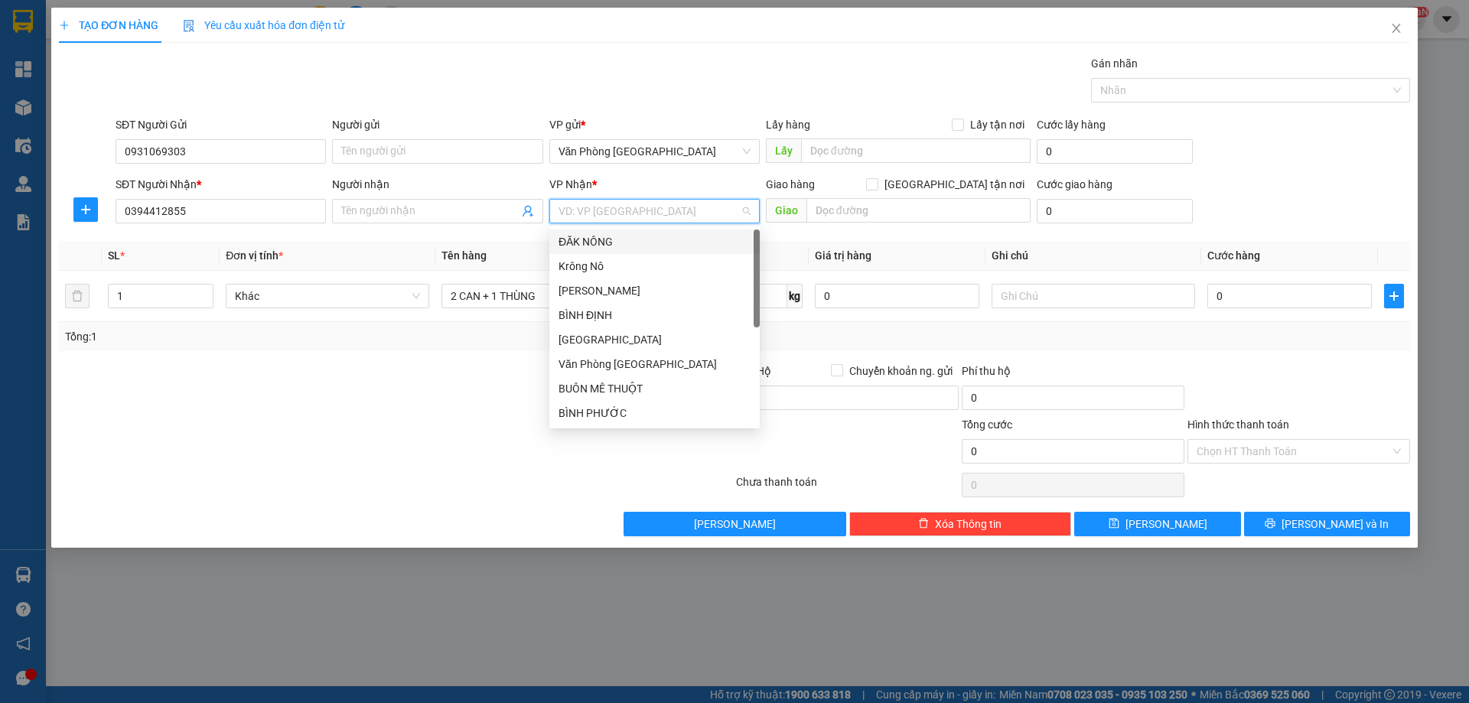
click at [621, 231] on div "ĐĂK NÔNG" at bounding box center [654, 242] width 210 height 24
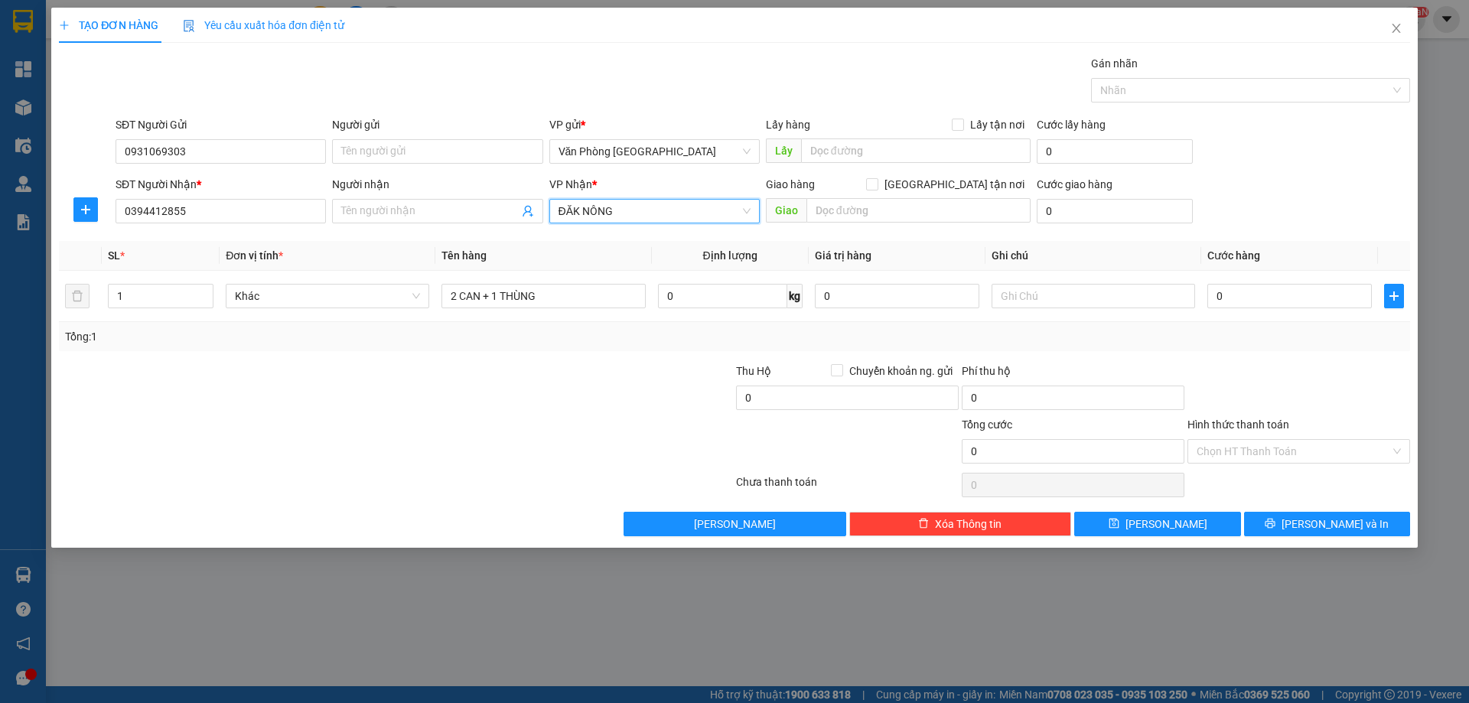
click at [875, 227] on div "Giao hàng [GEOGRAPHIC_DATA] tận nơi [GEOGRAPHIC_DATA]" at bounding box center [898, 203] width 265 height 54
click at [877, 219] on input "text" at bounding box center [919, 210] width 224 height 24
type input "D"
type input "ĐĂK MIN"
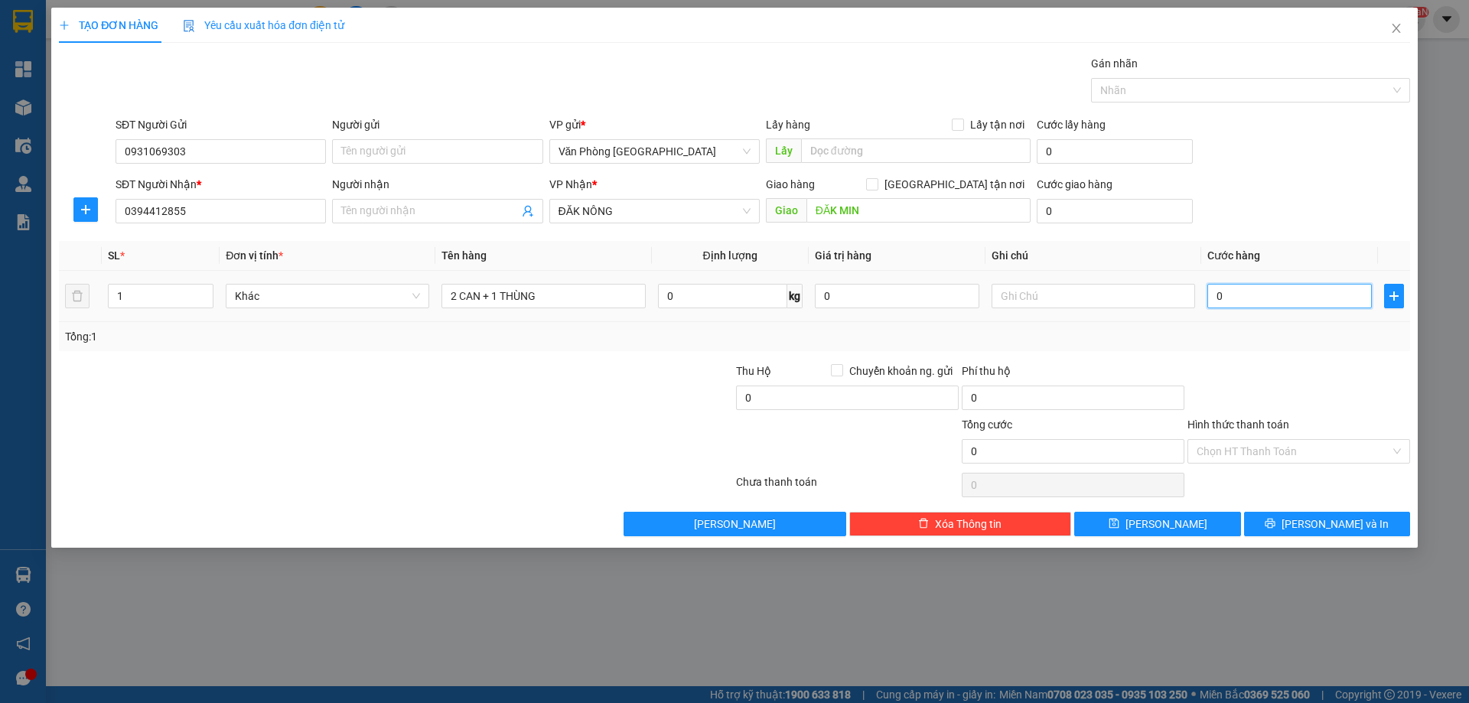
click at [1235, 286] on input "0" at bounding box center [1290, 296] width 165 height 24
type input "2"
type input "20"
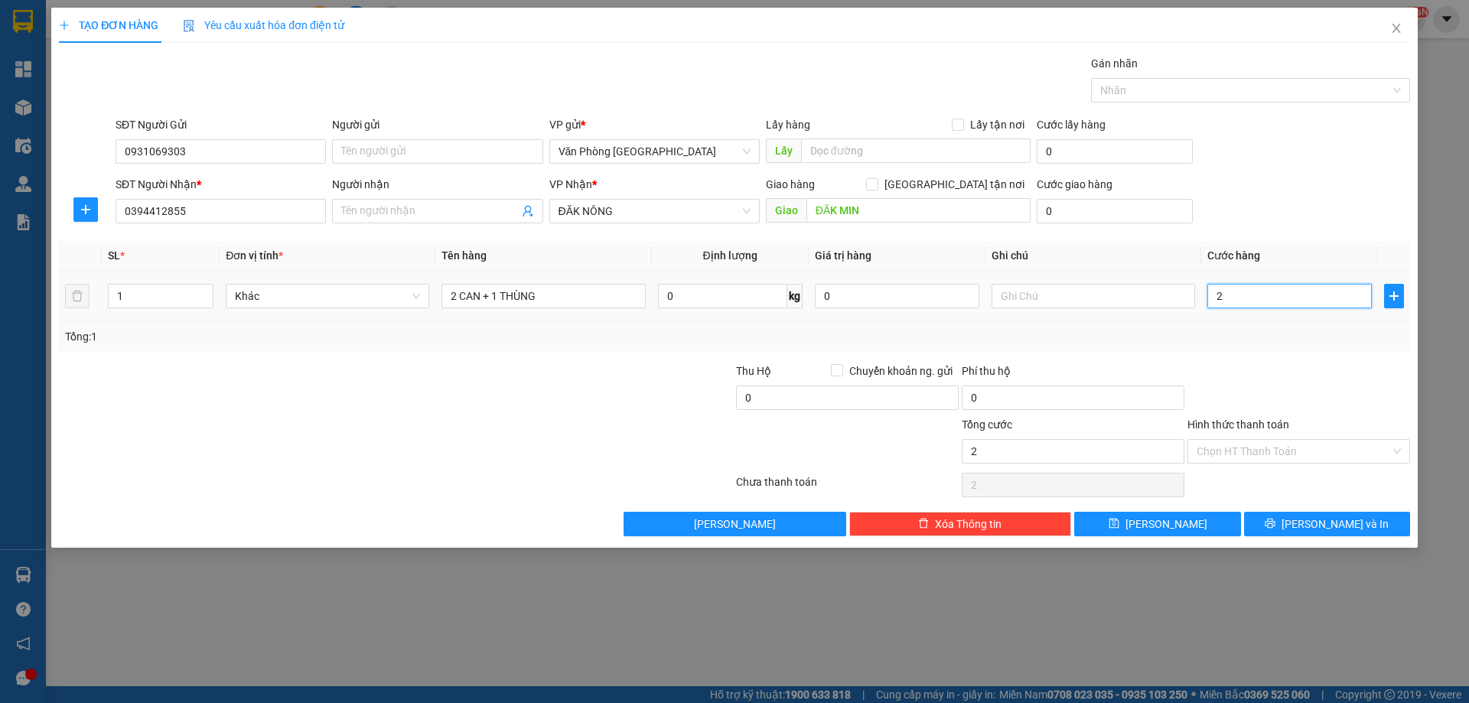
type input "20"
type input "200"
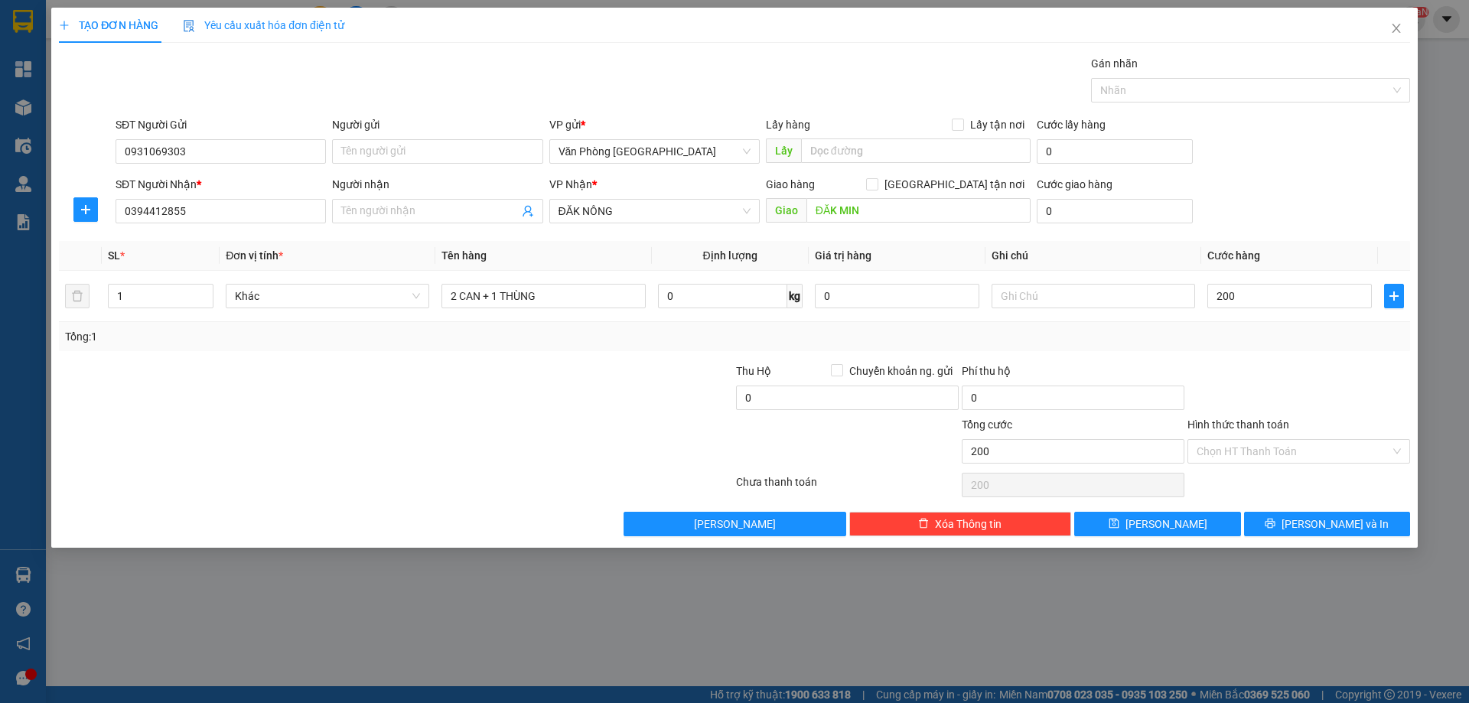
type input "200.000"
drag, startPoint x: 1345, startPoint y: 375, endPoint x: 1352, endPoint y: 392, distance: 18.5
click at [1352, 392] on div at bounding box center [1299, 390] width 226 height 54
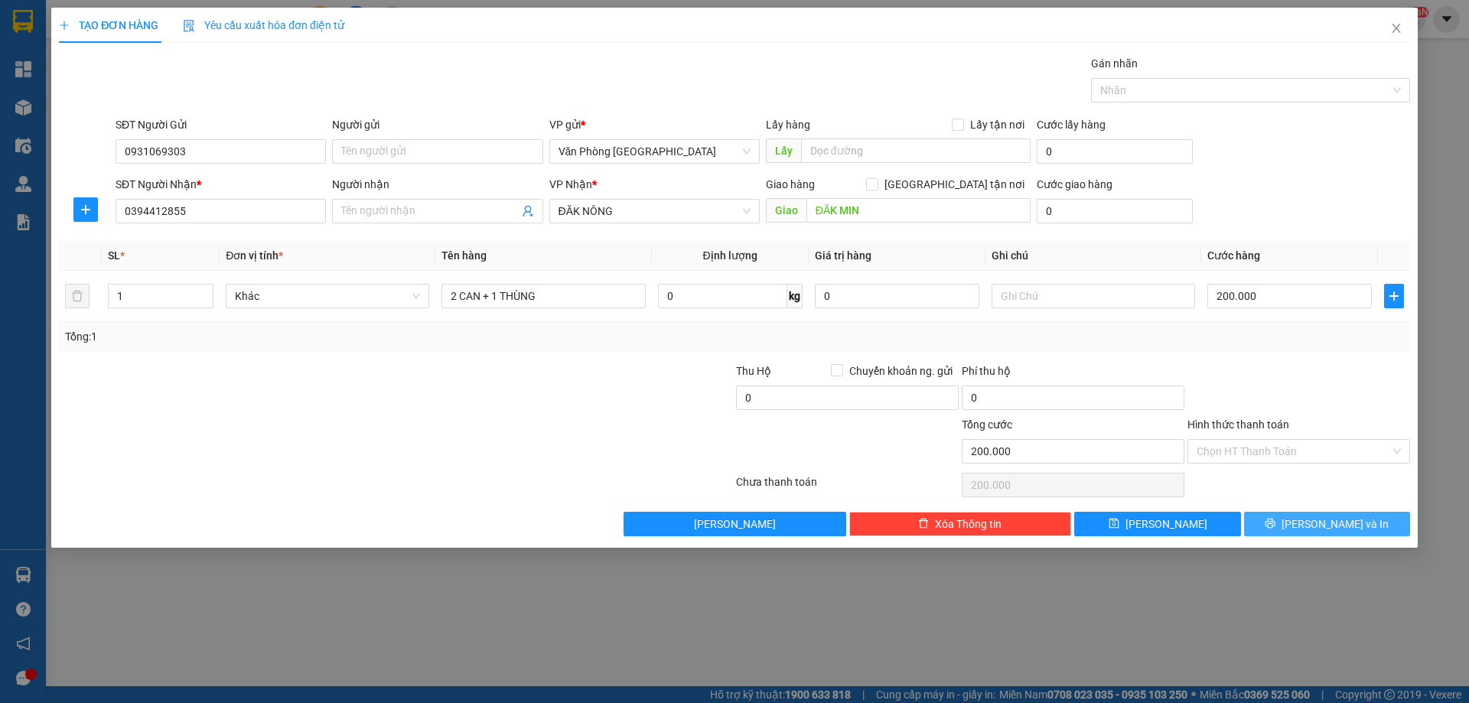
click at [1324, 520] on span "[PERSON_NAME] và In" at bounding box center [1335, 524] width 107 height 17
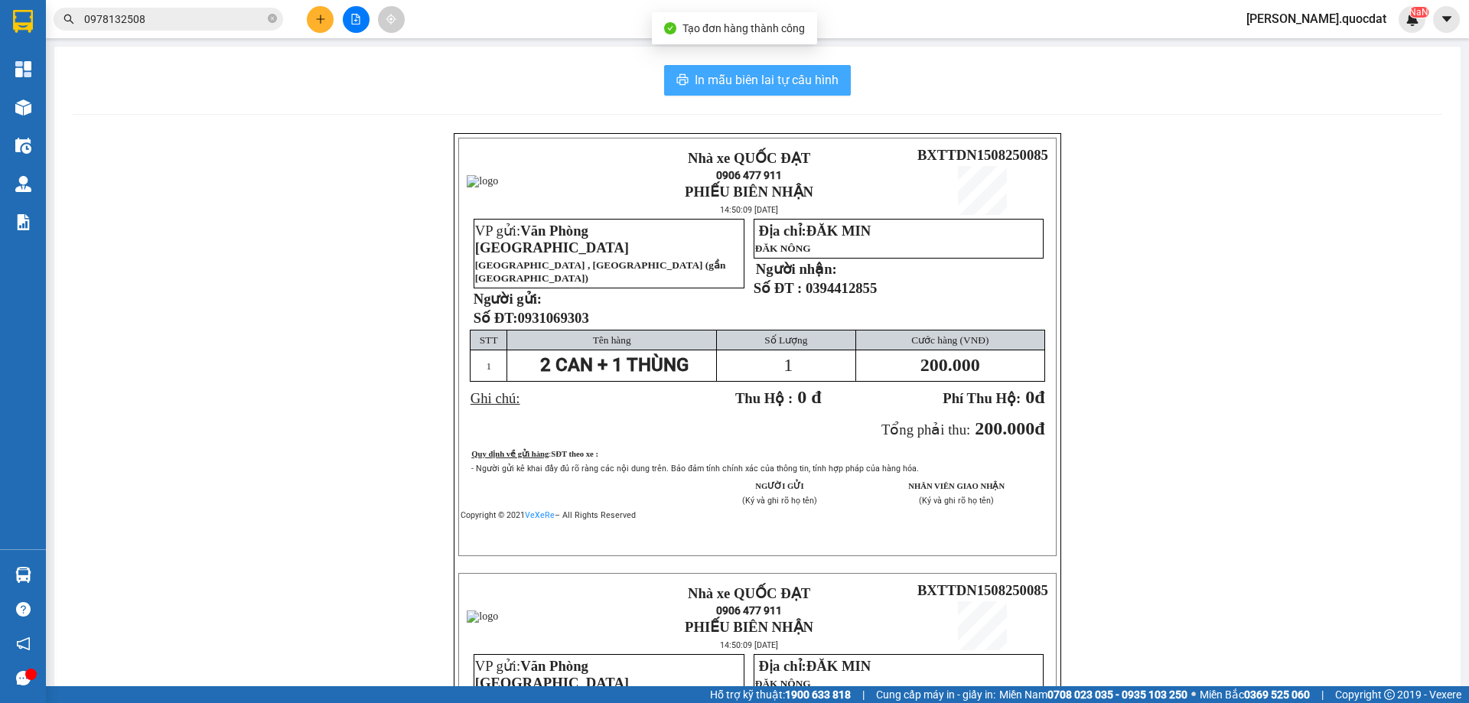
click at [734, 72] on span "In mẫu biên lai tự cấu hình" at bounding box center [767, 79] width 144 height 19
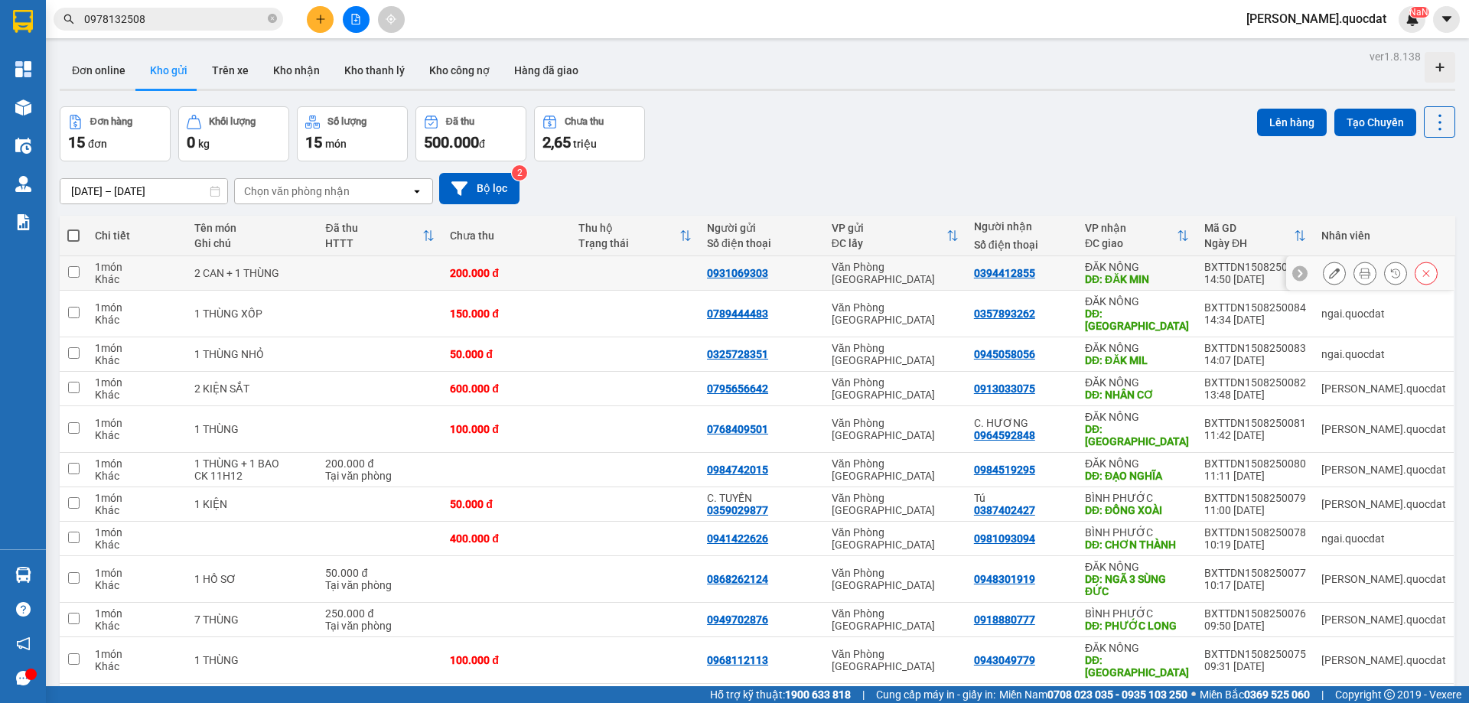
click at [1324, 271] on button at bounding box center [1334, 273] width 21 height 27
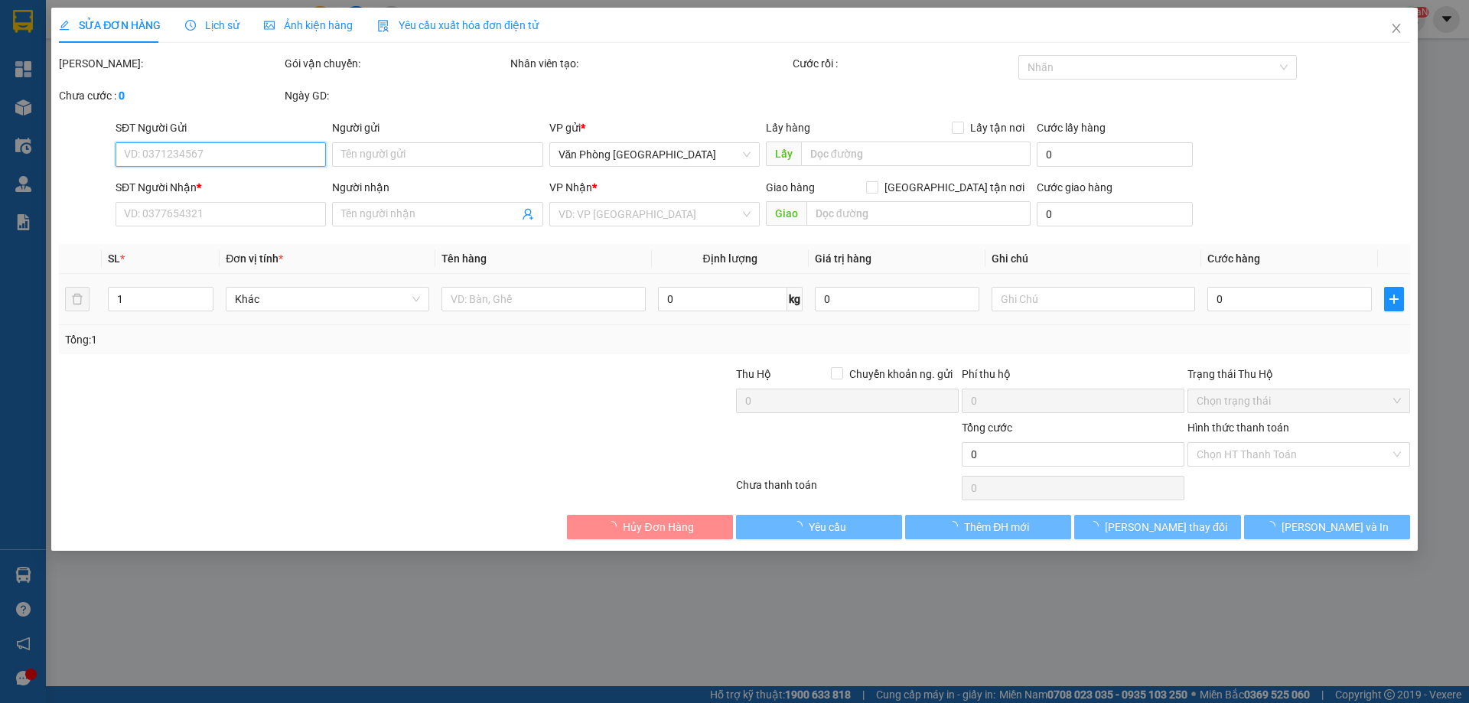
type input "0931069303"
type input "0394412855"
type input "ĐĂK MIN"
type input "200.000"
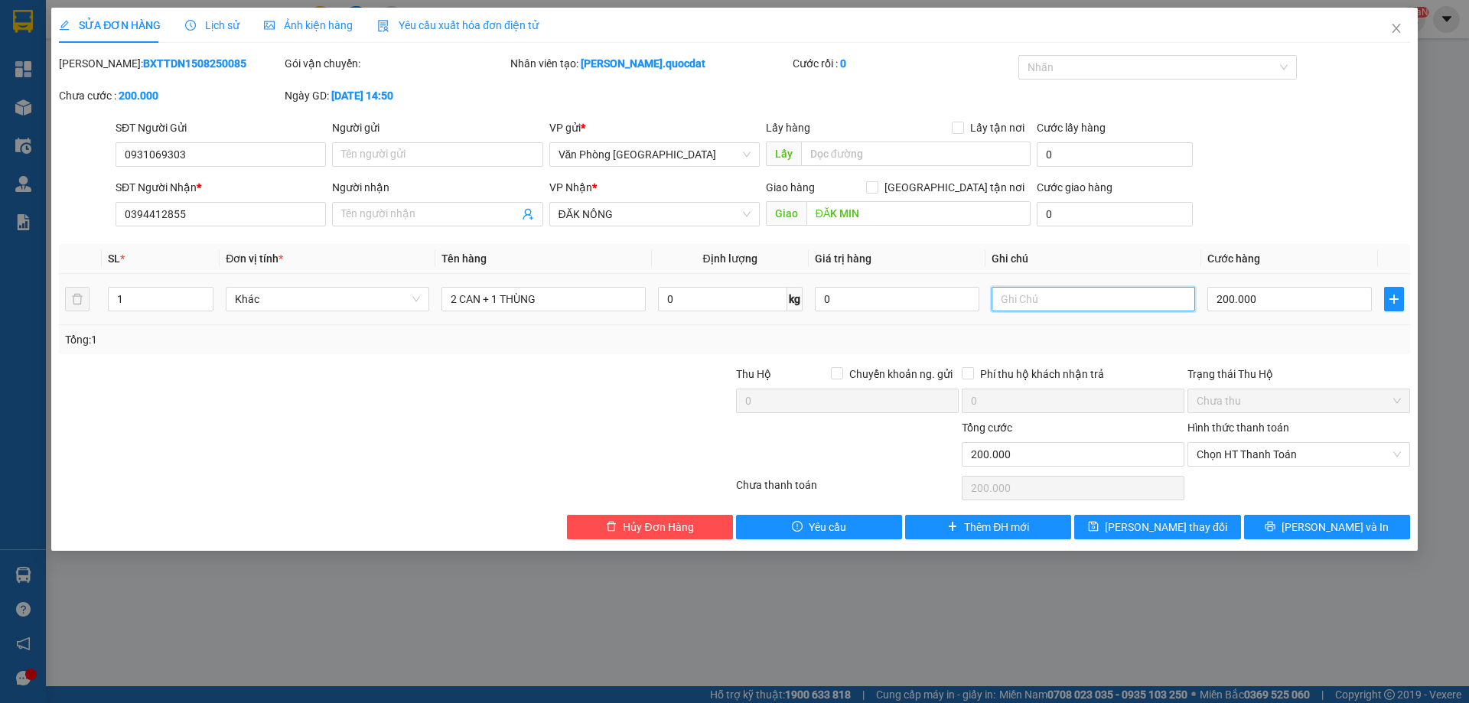
click at [1073, 301] on input "text" at bounding box center [1094, 299] width 204 height 24
type input "CK 14H52"
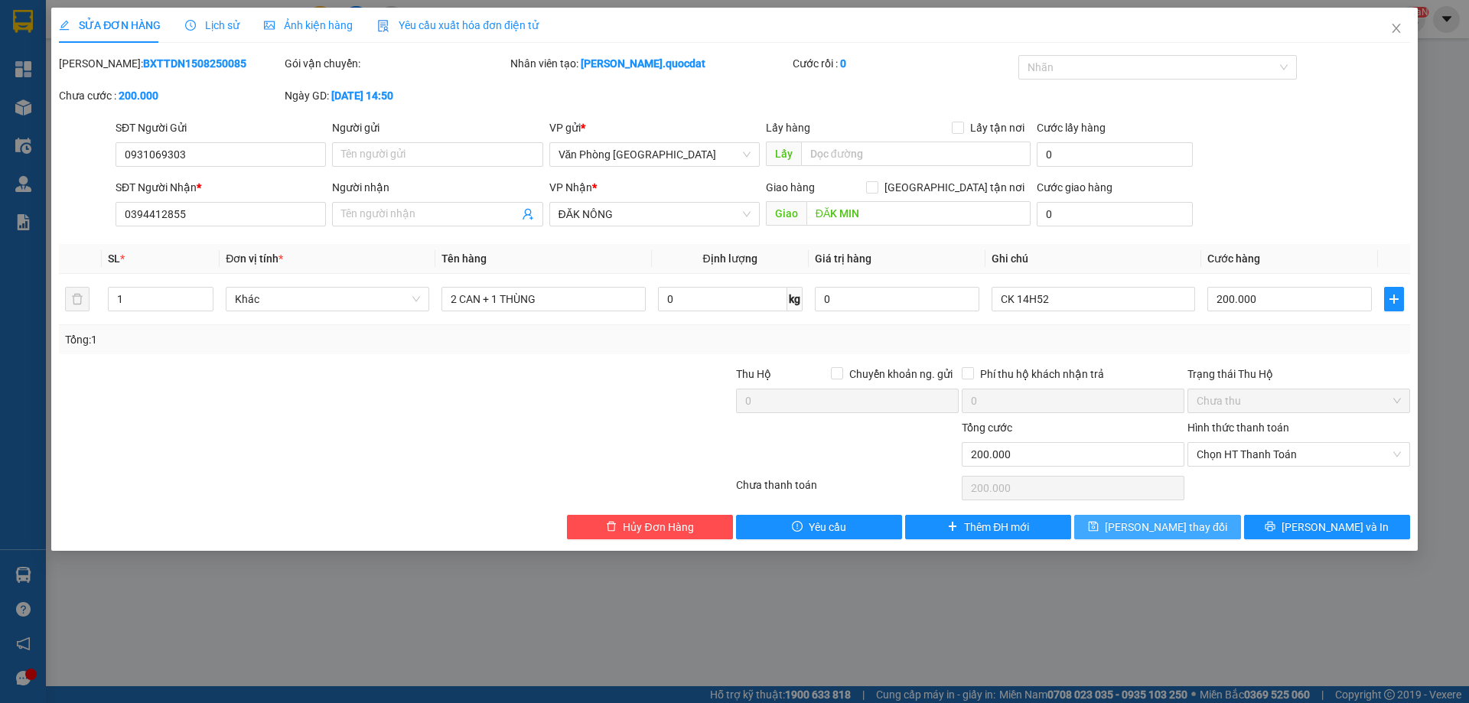
click at [1133, 530] on button "[PERSON_NAME] thay đổi" at bounding box center [1157, 527] width 166 height 24
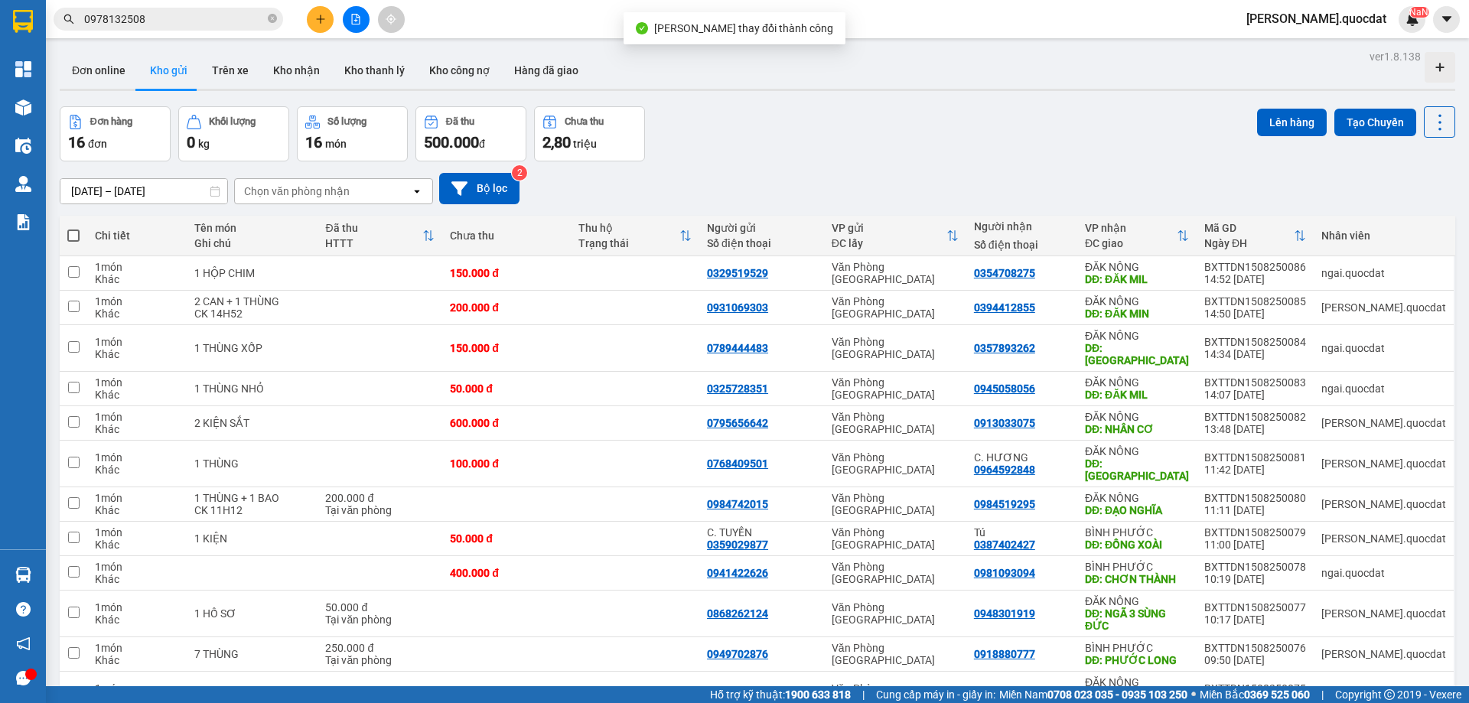
drag, startPoint x: 838, startPoint y: 123, endPoint x: 823, endPoint y: 157, distance: 37.0
click at [836, 128] on div "Đơn hàng 16 đơn Khối lượng 0 kg Số lượng 16 món Đã thu 500.000 đ Chưa thu 2,80 …" at bounding box center [758, 133] width 1396 height 55
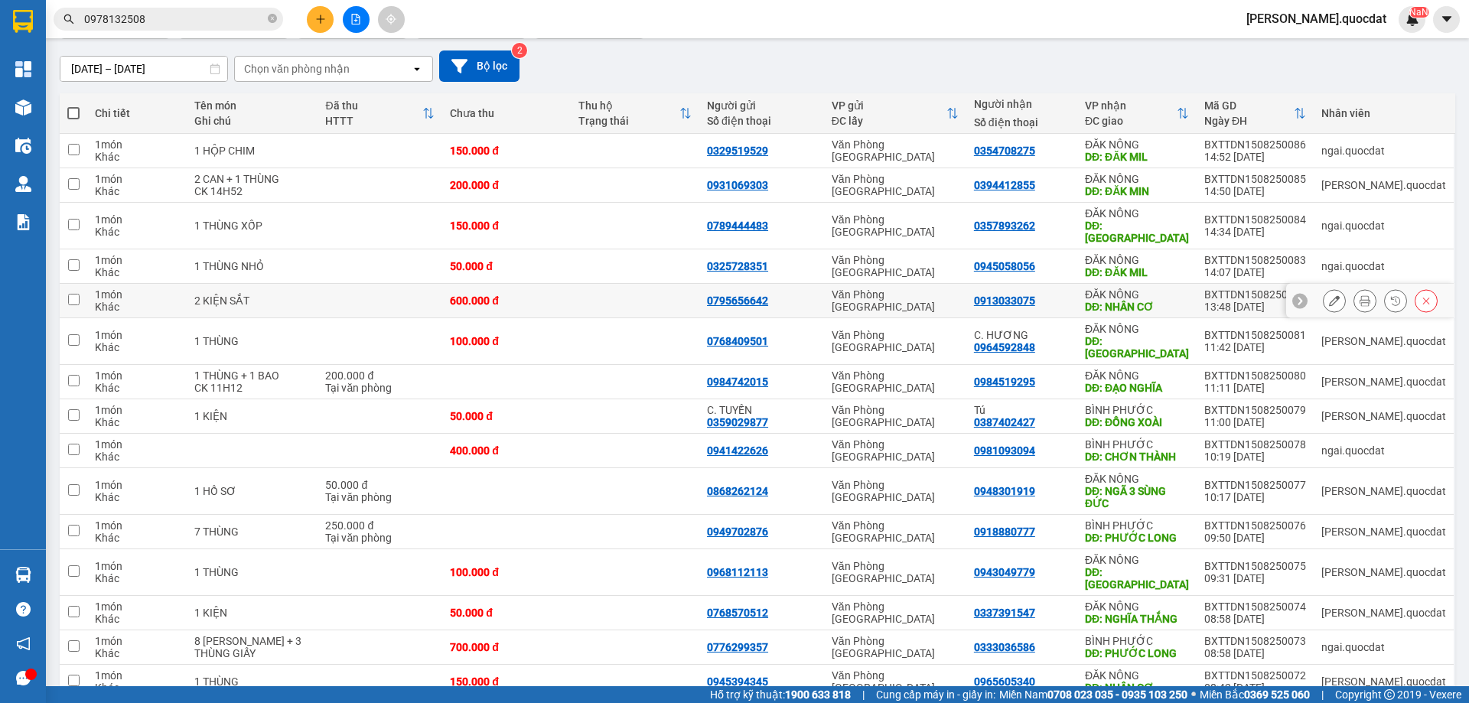
scroll to position [208, 0]
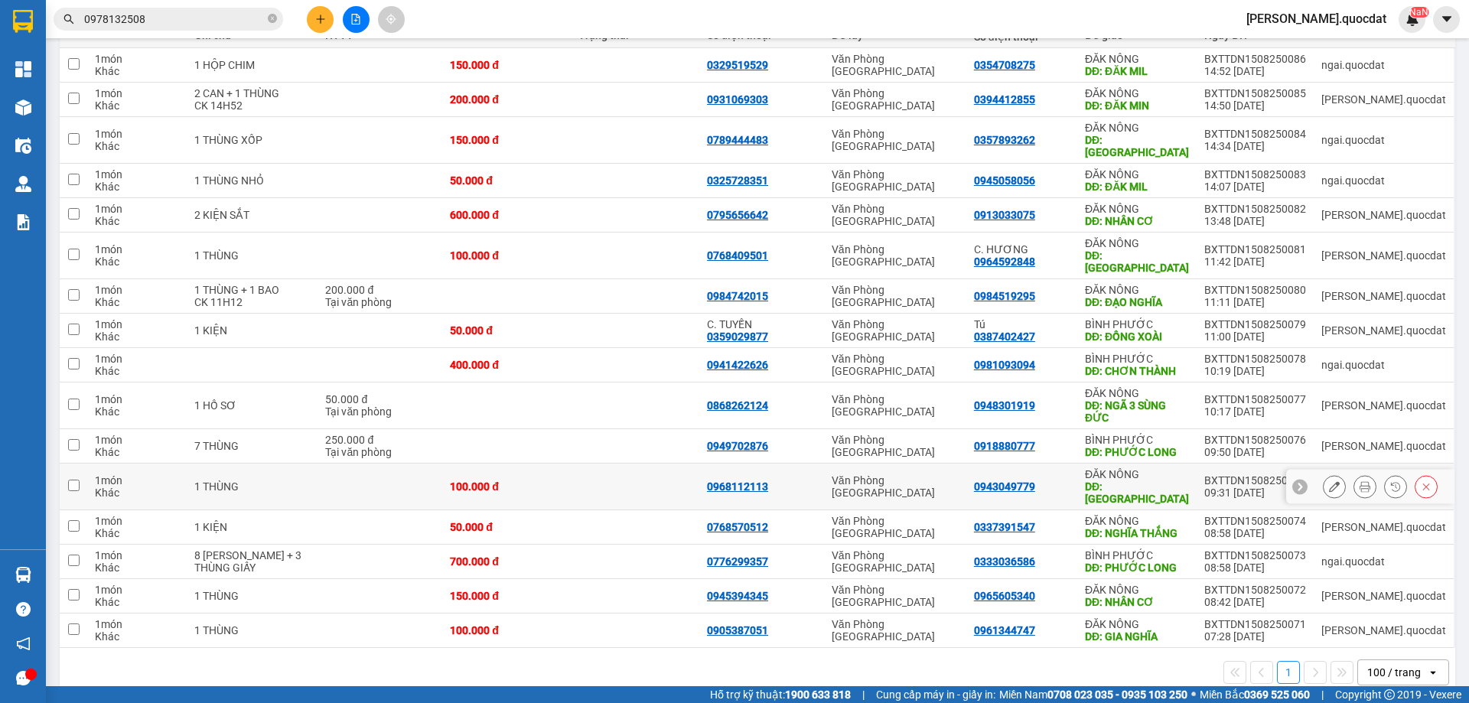
click at [657, 476] on td at bounding box center [635, 487] width 129 height 47
checkbox input "true"
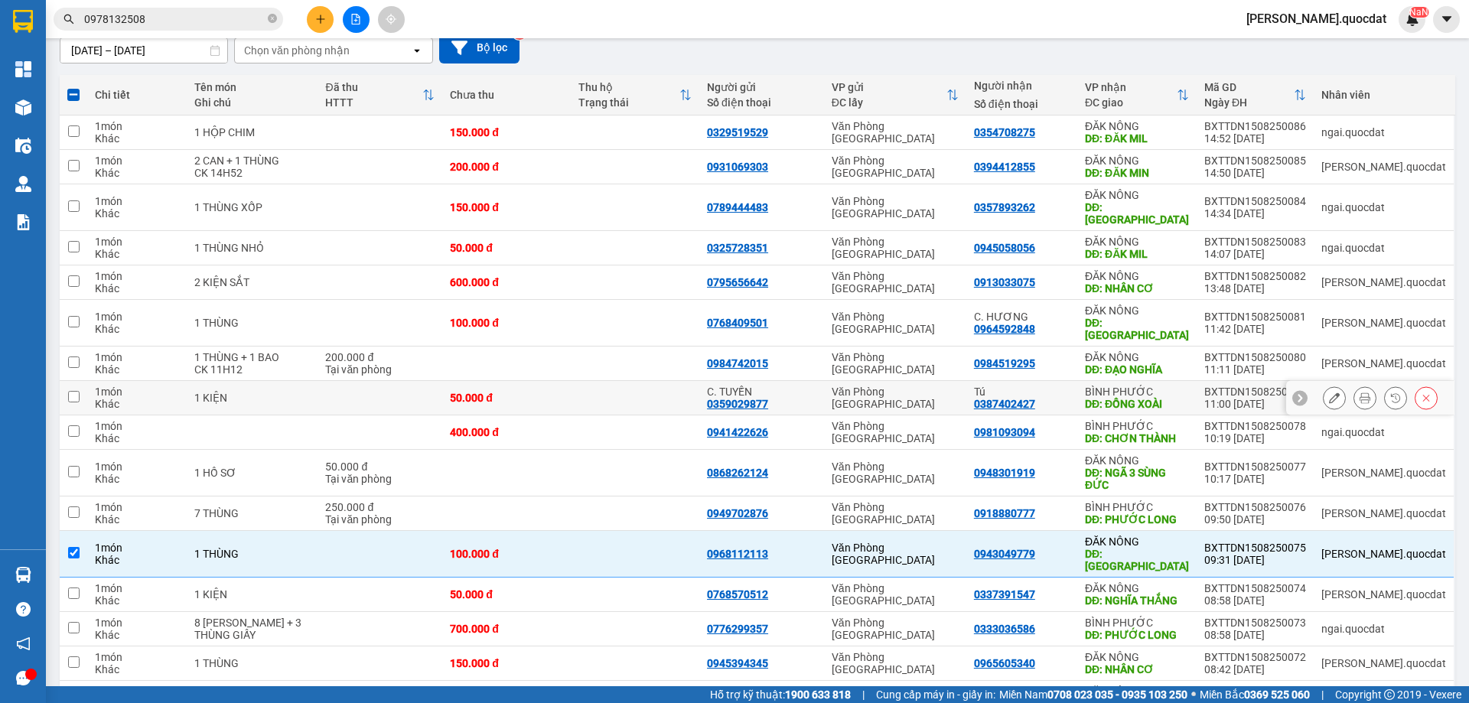
scroll to position [106, 0]
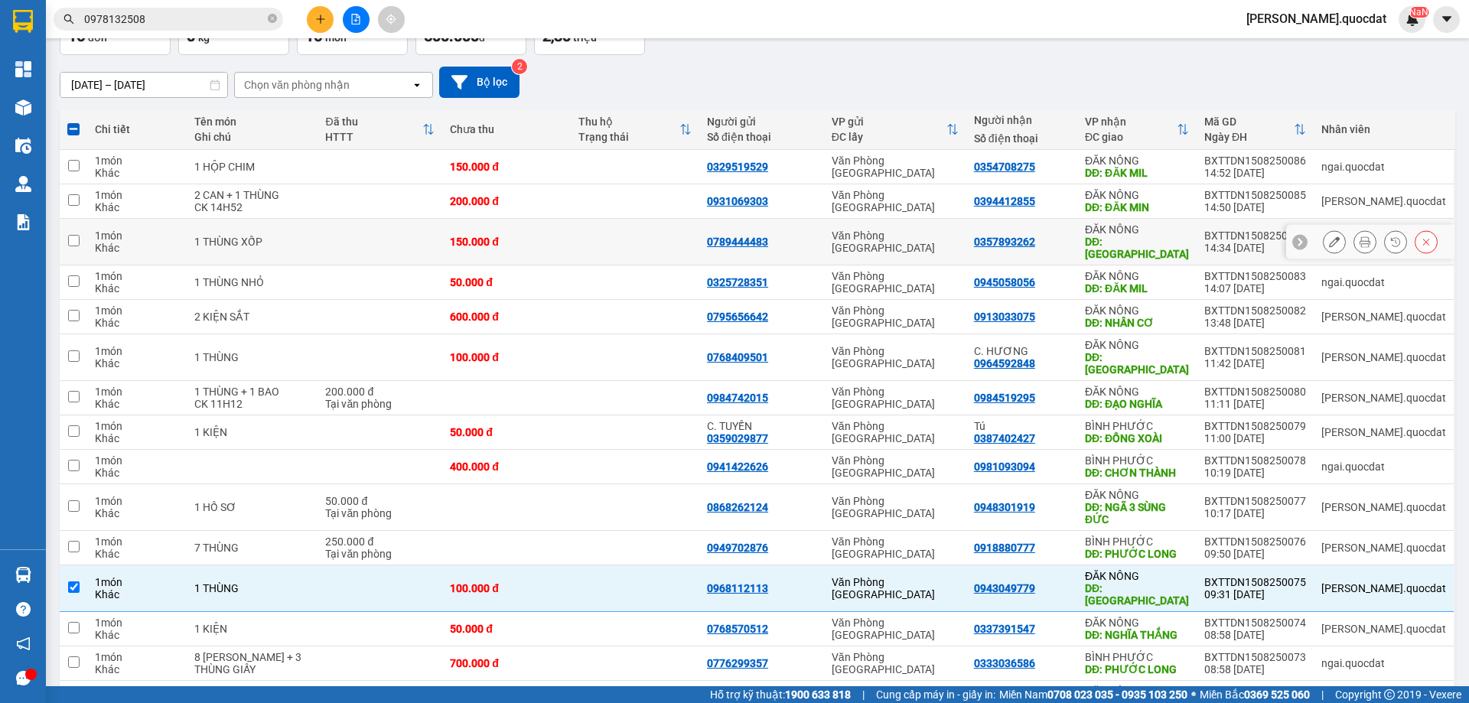
click at [650, 224] on td at bounding box center [635, 242] width 129 height 47
checkbox input "true"
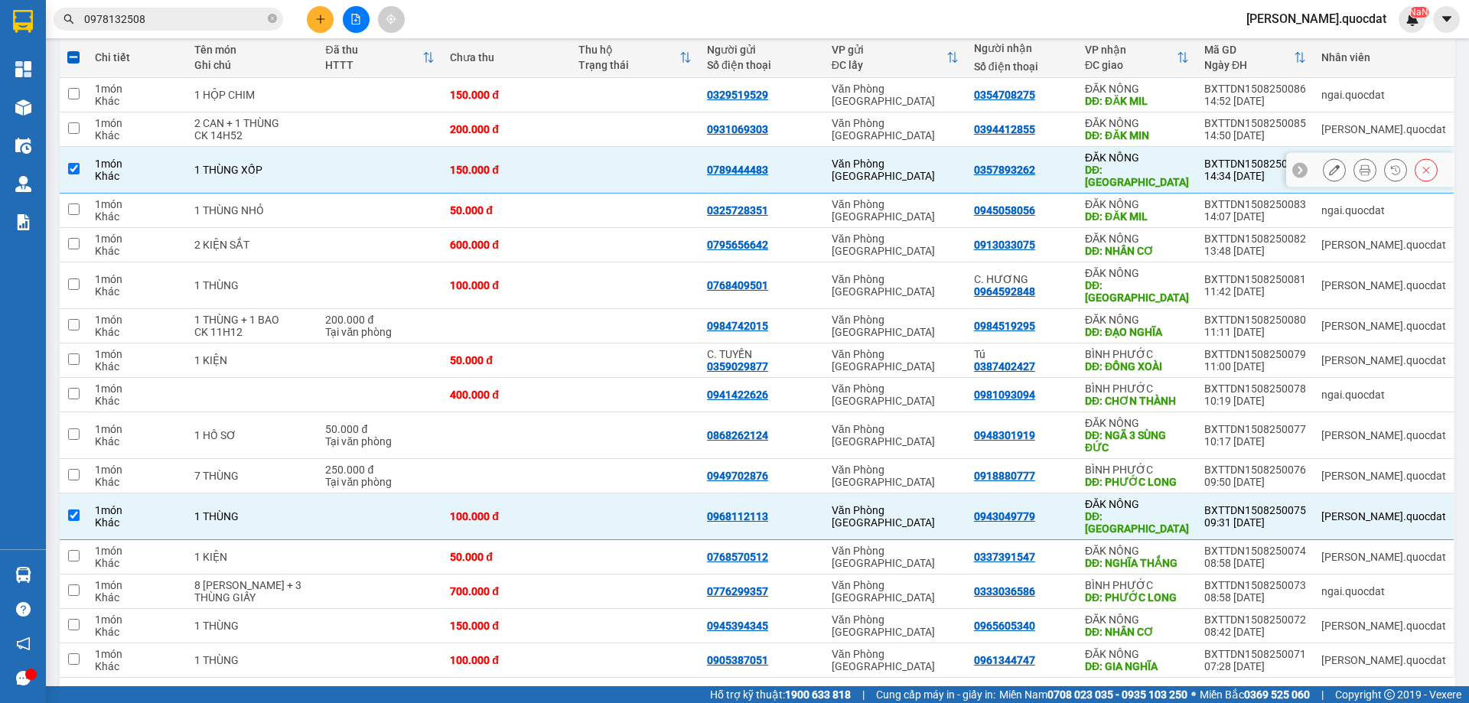
scroll to position [208, 0]
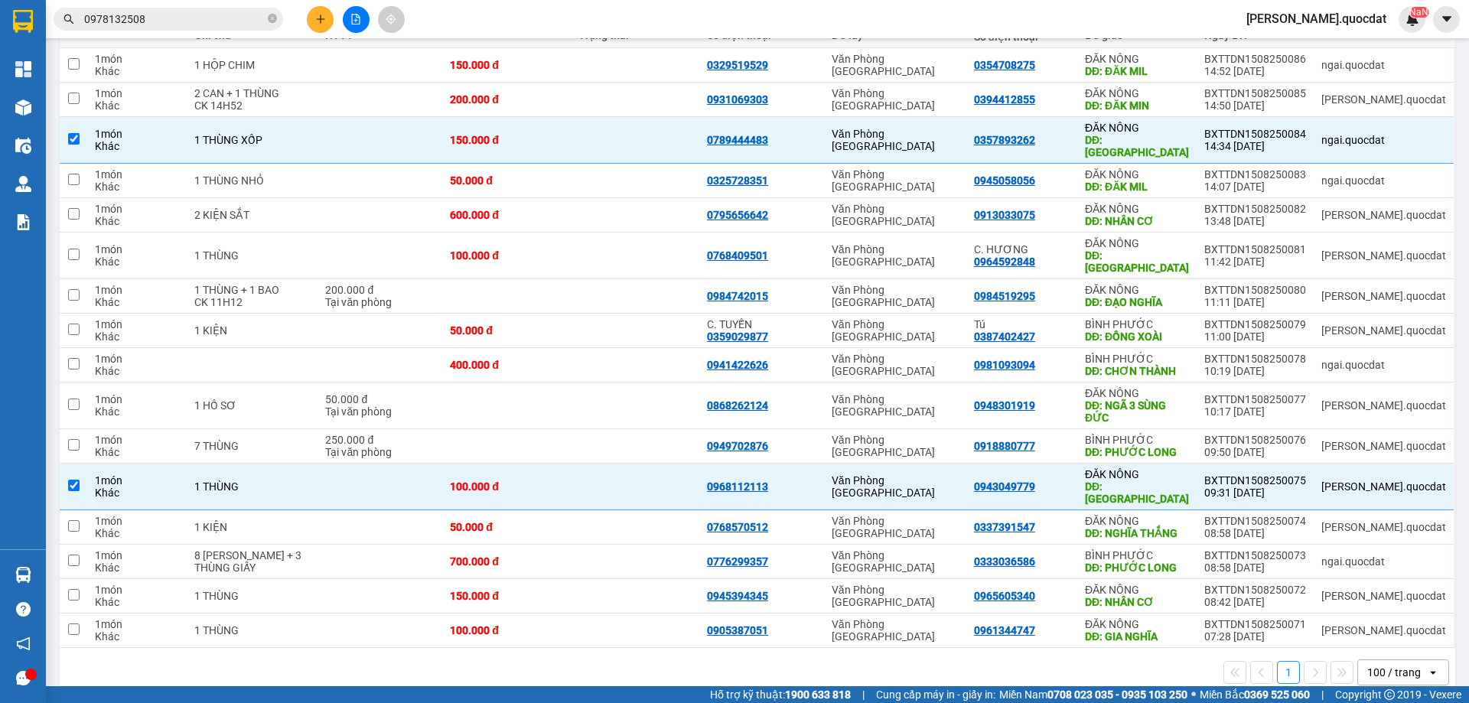
click at [558, 26] on div "Kết quả tìm kiếm ( 1 ) Bộ lọc Mã ĐH Trạng thái Món hàng Thu hộ Tổng cước Chưa c…" at bounding box center [734, 19] width 1469 height 38
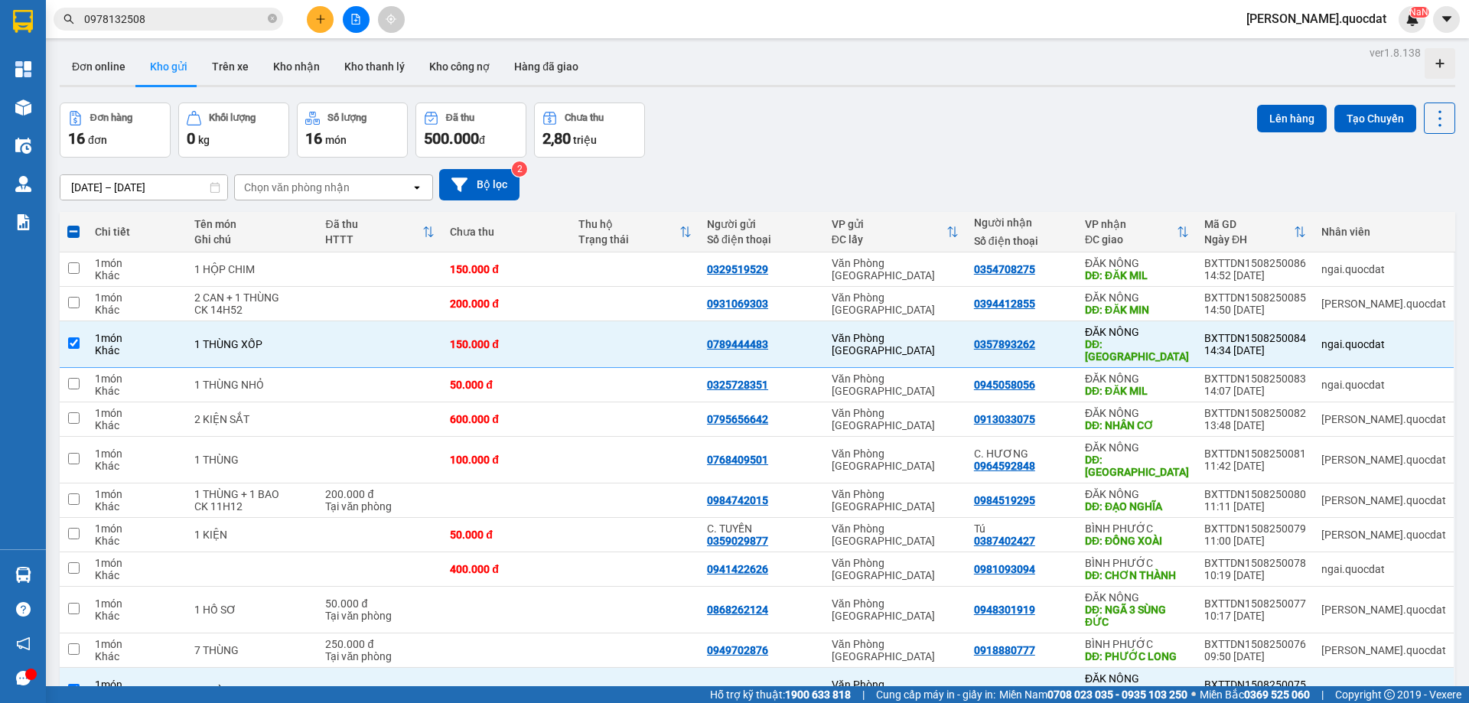
click at [839, 150] on div "Đơn hàng 16 đơn Khối lượng 0 kg Số lượng 16 món Đã thu 500.000 đ Chưa thu 2,80 …" at bounding box center [758, 130] width 1396 height 55
click at [767, 136] on div "Đơn hàng 16 đơn Khối lượng 0 kg Số lượng 16 món Đã thu 500.000 đ Chưa thu 2,80 …" at bounding box center [758, 130] width 1396 height 55
click at [827, 99] on div "ver 1.8.138 Đơn online Kho gửi Trên xe Kho nhận Kho thanh lý Kho công nợ Hàng đ…" at bounding box center [758, 474] width 1408 height 865
click at [318, 10] on button at bounding box center [320, 19] width 27 height 27
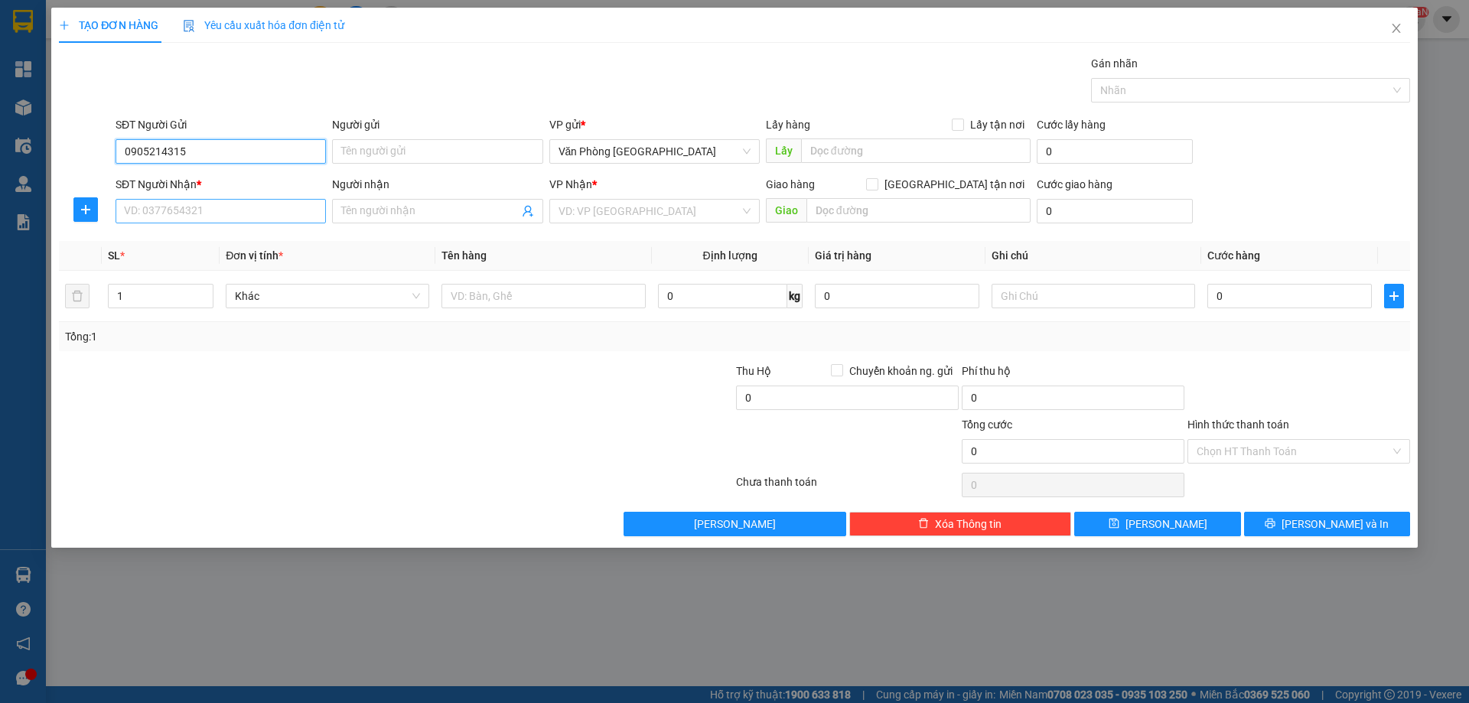
type input "0905214315"
click at [177, 205] on input "SĐT Người Nhận *" at bounding box center [221, 211] width 210 height 24
type input "0967653077"
click at [597, 217] on input "search" at bounding box center [649, 211] width 181 height 23
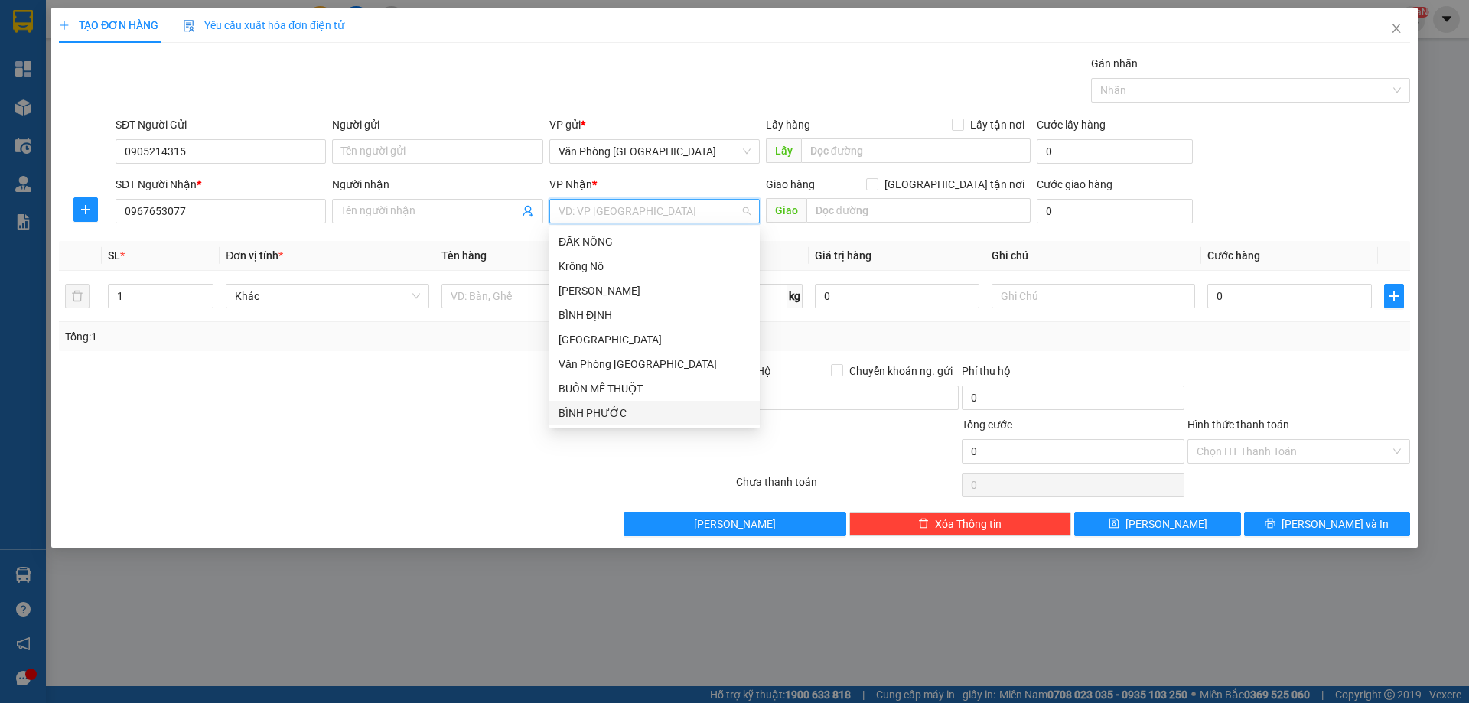
click at [634, 409] on div "BÌNH PHƯỚC" at bounding box center [655, 413] width 192 height 17
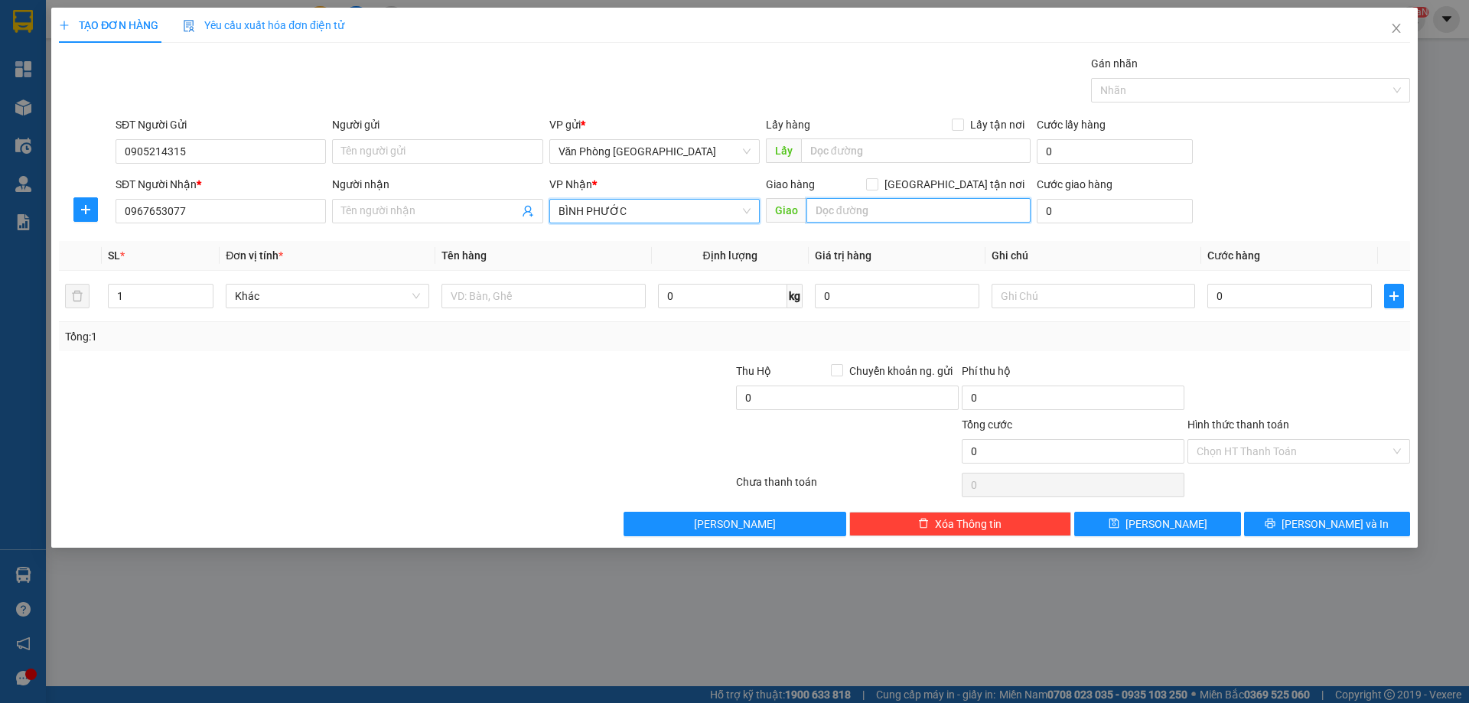
click at [852, 210] on input "text" at bounding box center [919, 210] width 224 height 24
type input "CHƠN THÀNH"
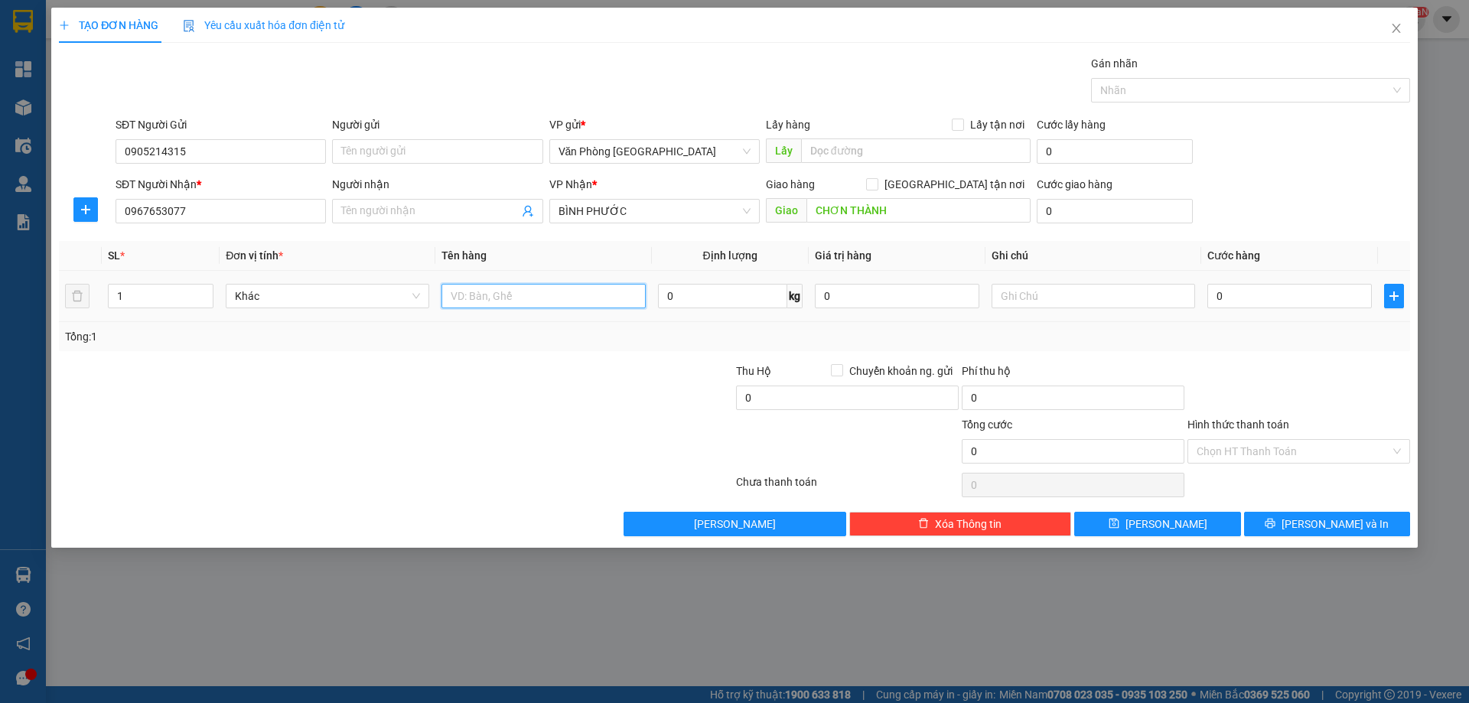
click at [497, 302] on input "text" at bounding box center [544, 296] width 204 height 24
type input "1 MÁY"
type input "8"
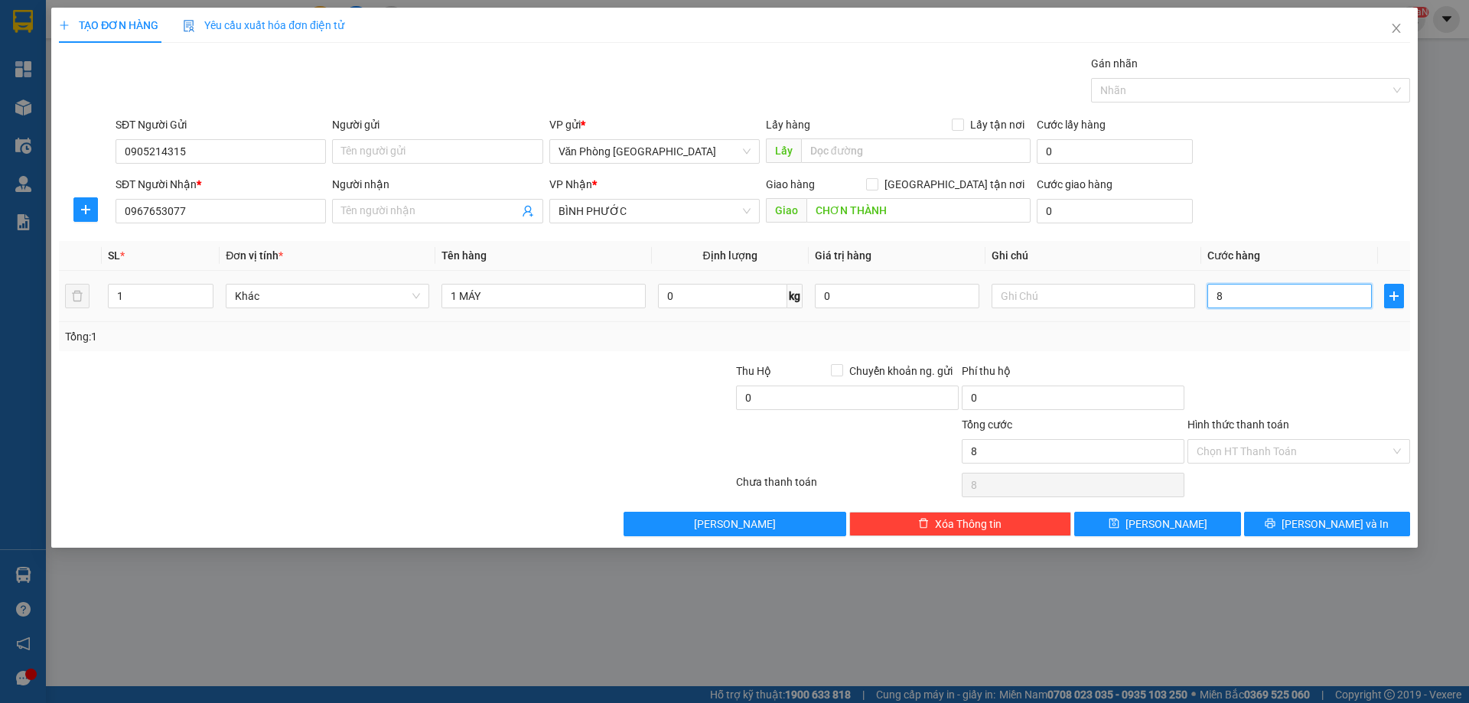
type input "80"
type input "800"
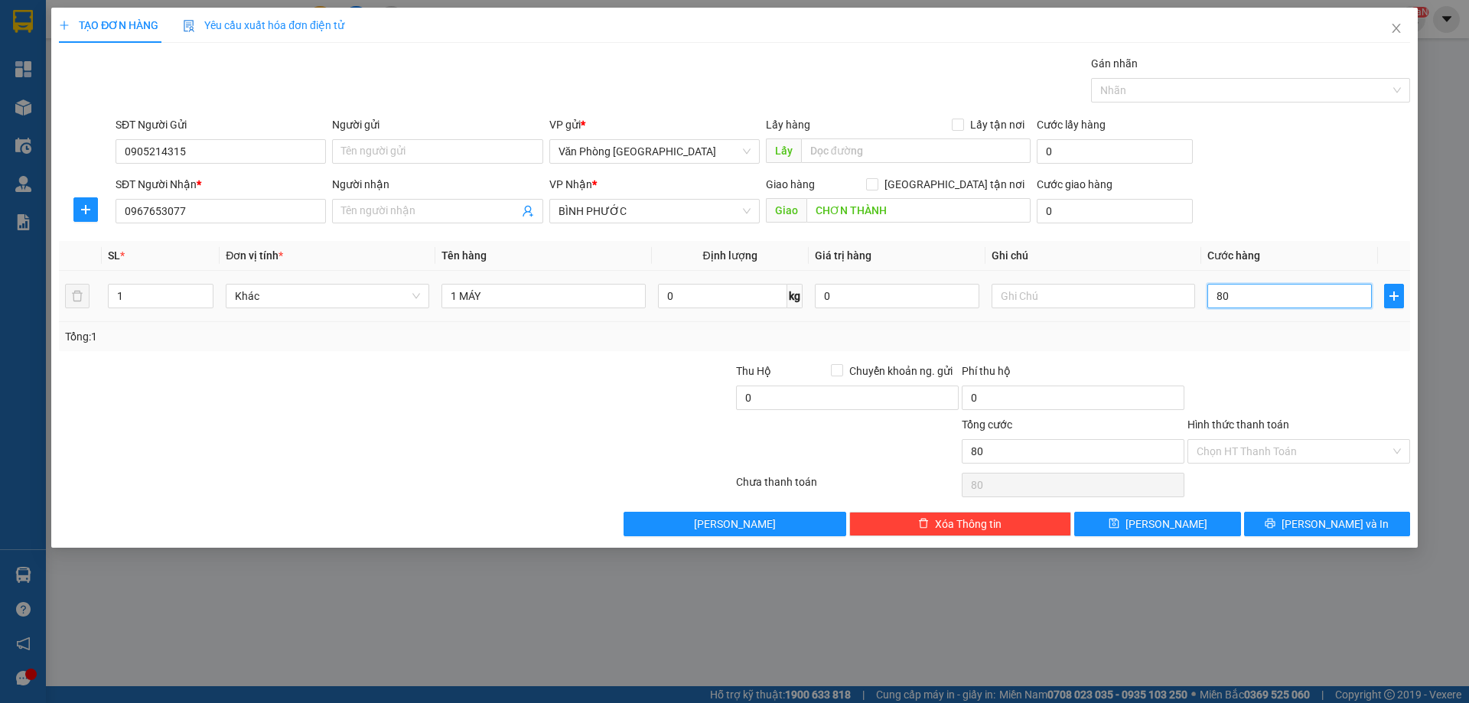
type input "800"
type input "800.000"
click at [1260, 392] on div at bounding box center [1299, 390] width 226 height 54
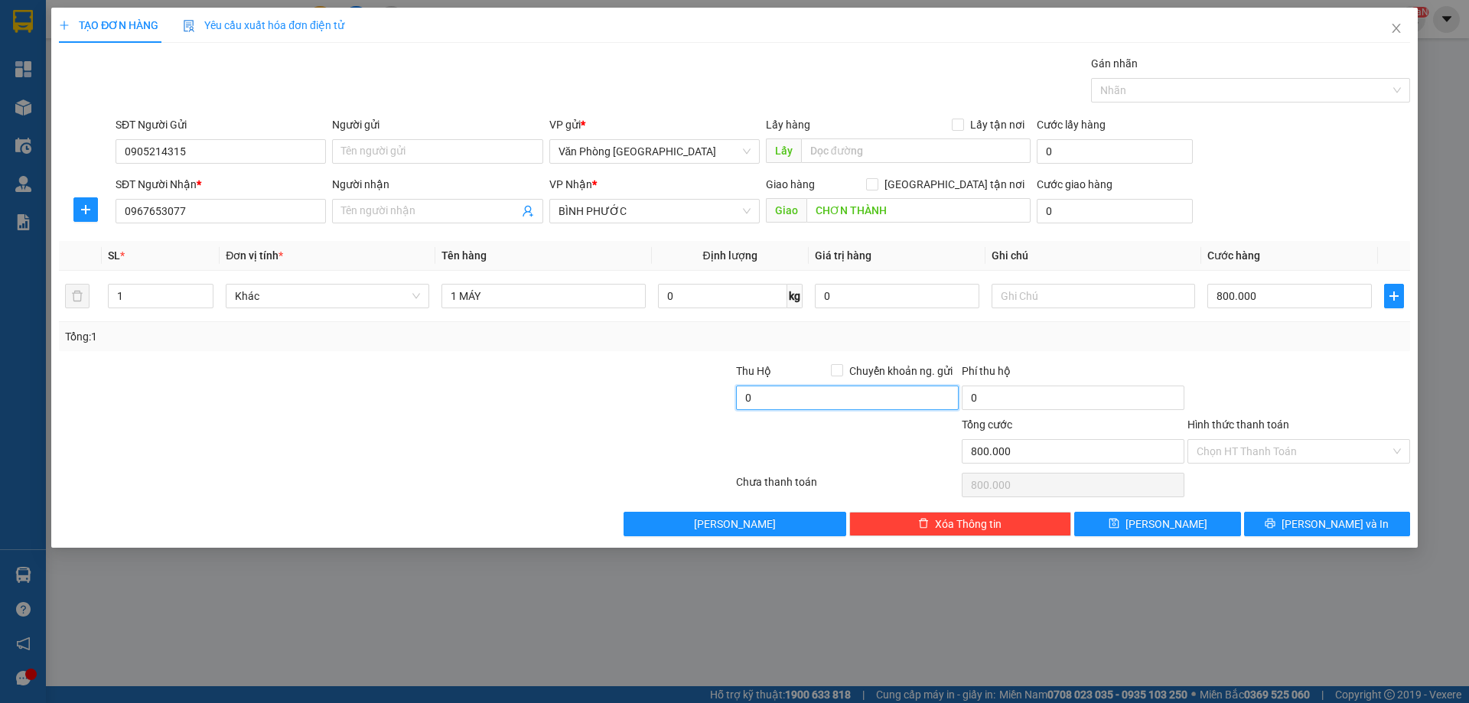
click at [814, 402] on input "0" at bounding box center [847, 398] width 223 height 24
type input "6.000.000"
click at [807, 443] on div at bounding box center [848, 443] width 226 height 54
click at [1298, 451] on input "Hình thức thanh toán" at bounding box center [1294, 451] width 194 height 23
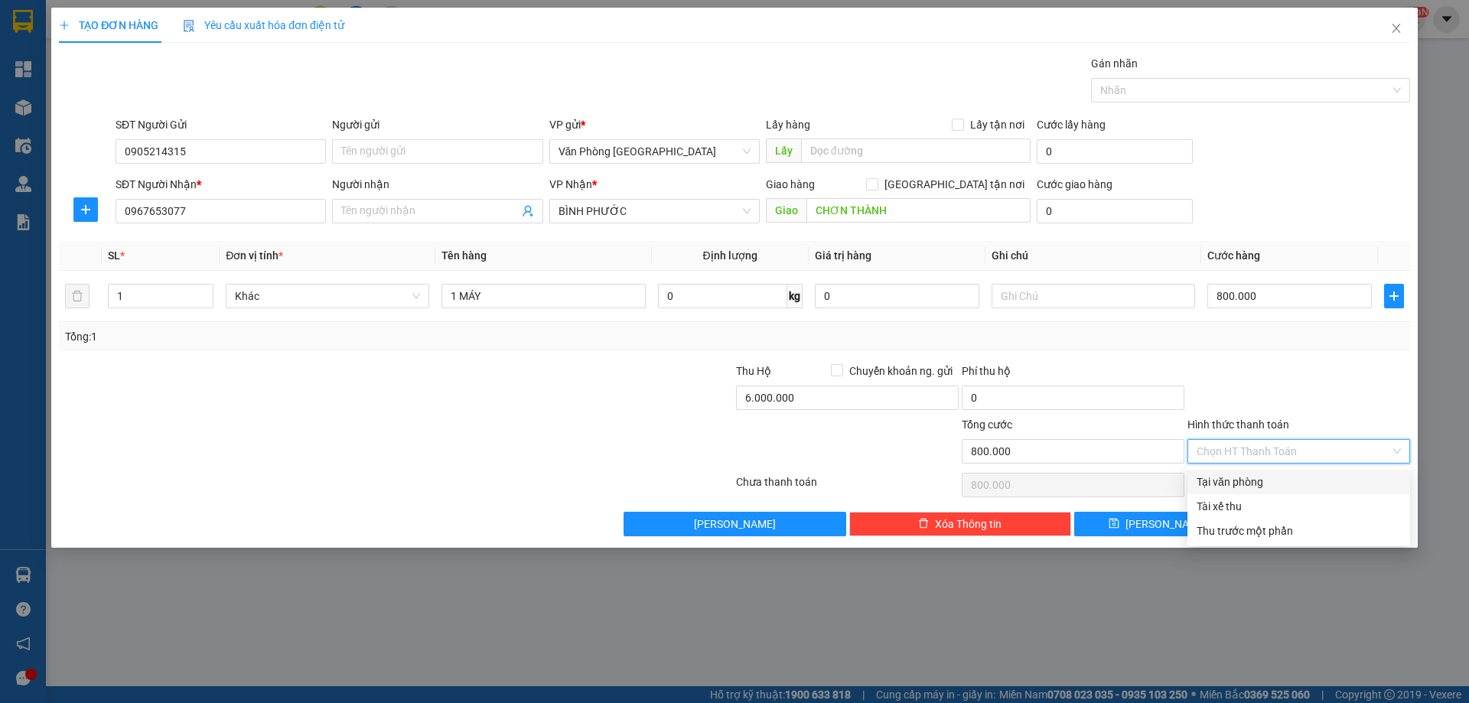
click at [1253, 483] on div "Tại văn phòng" at bounding box center [1299, 482] width 204 height 17
type input "0"
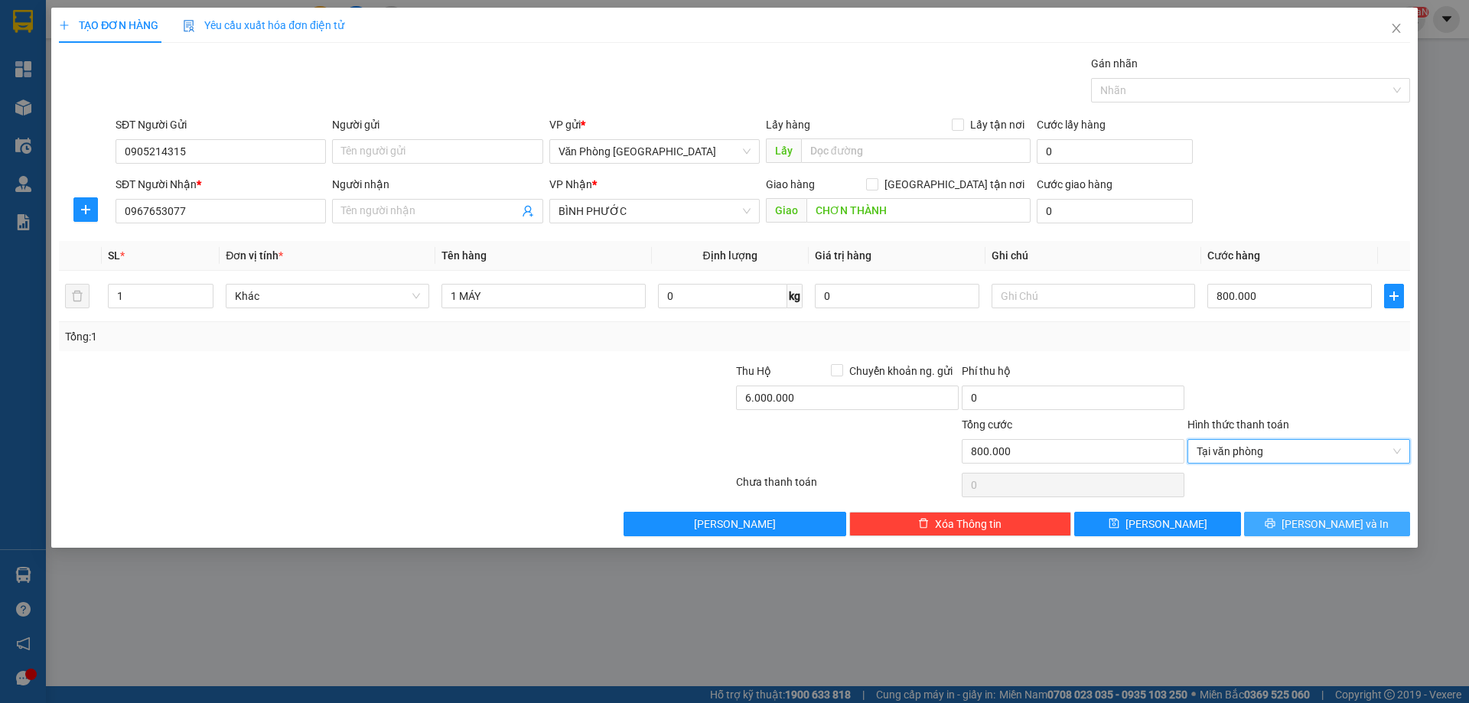
click at [1309, 524] on button "[PERSON_NAME] và In" at bounding box center [1327, 524] width 166 height 24
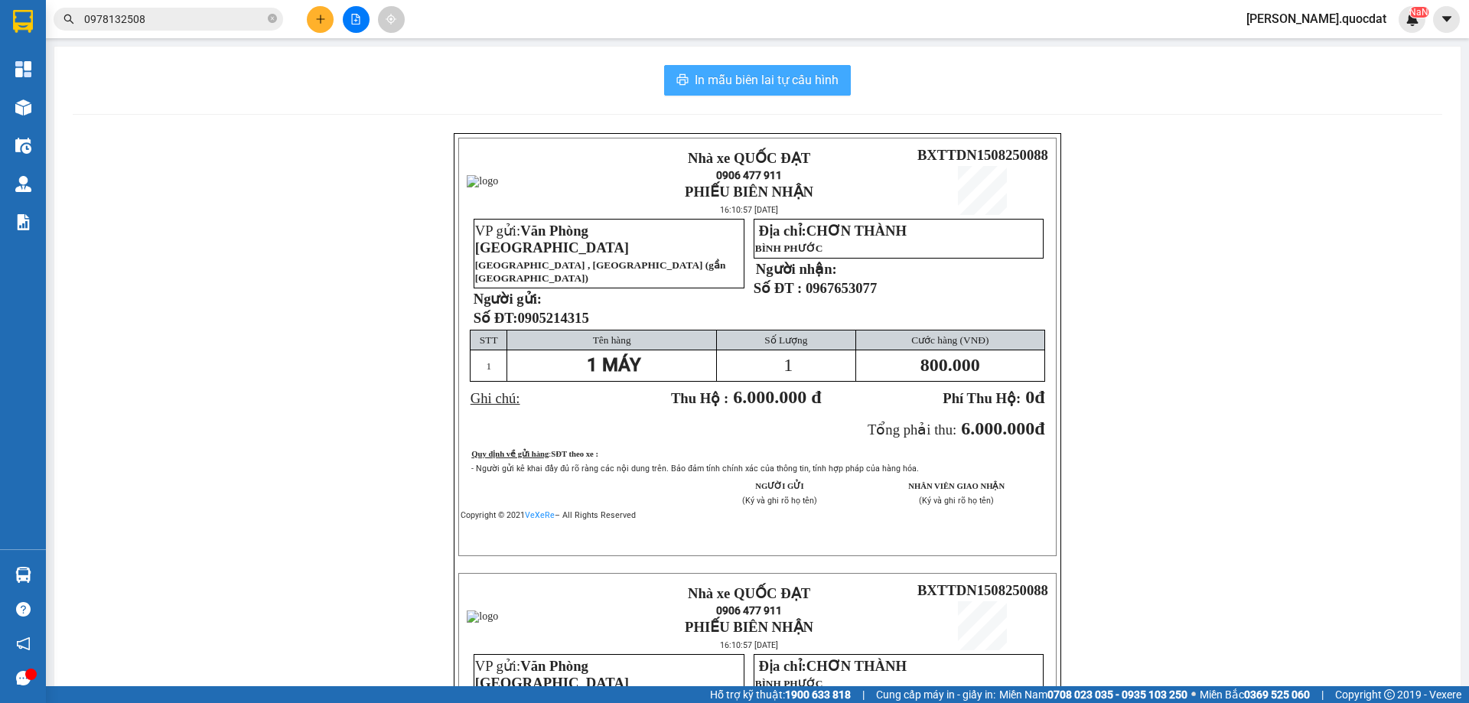
click at [723, 74] on span "In mẫu biên lai tự cấu hình" at bounding box center [767, 79] width 144 height 19
